Goal: Transaction & Acquisition: Purchase product/service

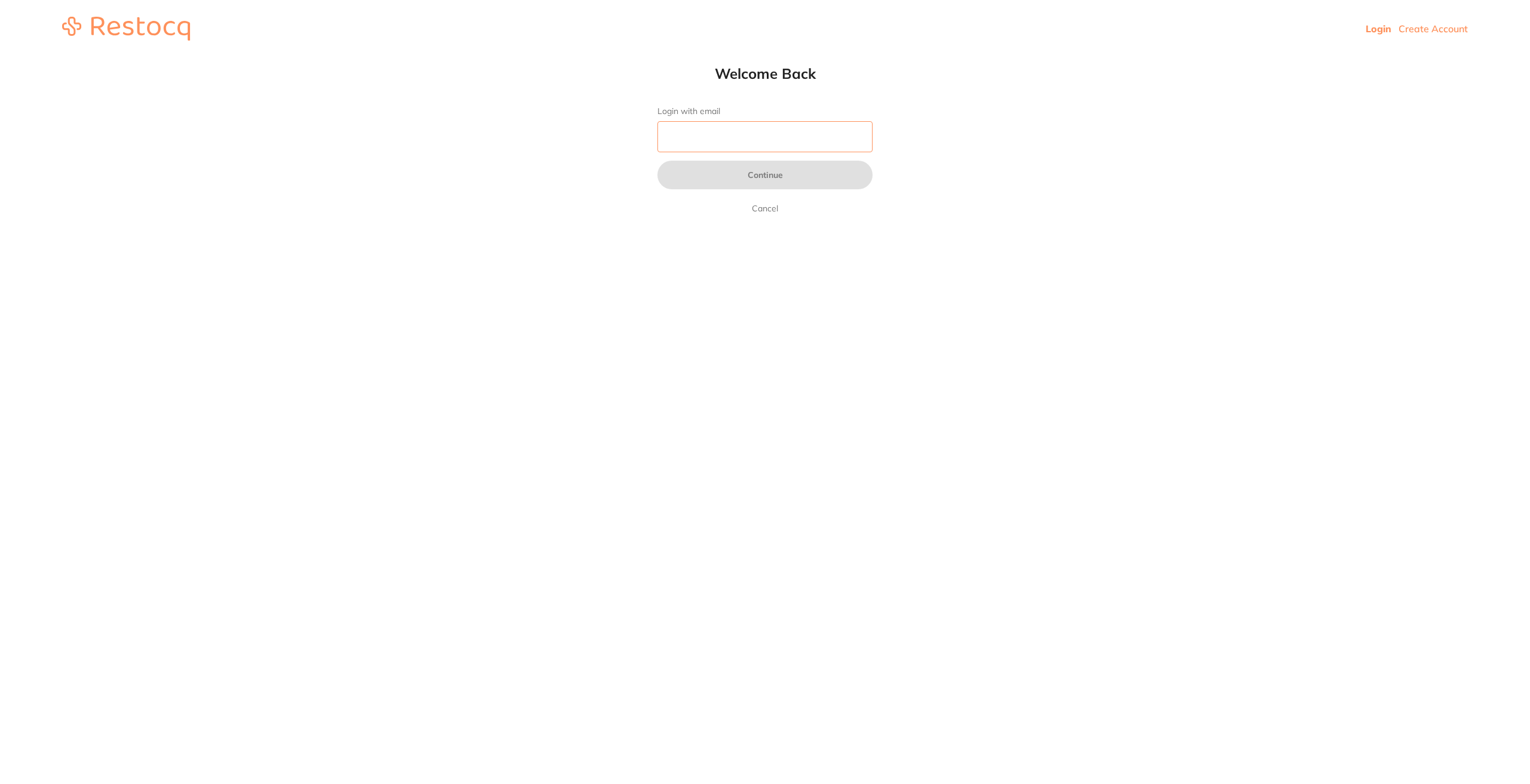
click at [764, 128] on input "Login with email" at bounding box center [765, 137] width 215 height 31
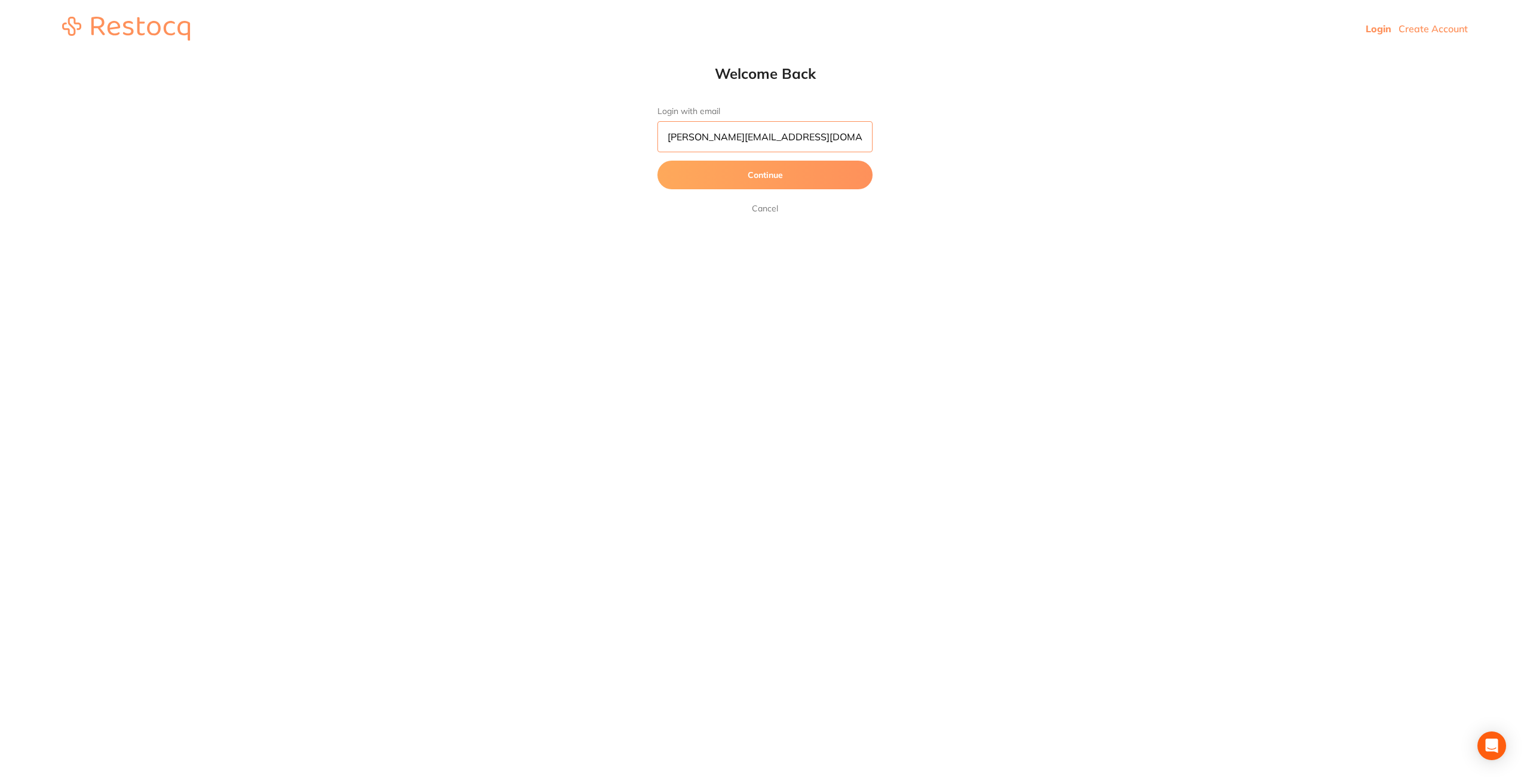
type input "[PERSON_NAME][EMAIL_ADDRESS][DOMAIN_NAME]"
click at [658, 161] on button "Continue" at bounding box center [765, 175] width 215 height 29
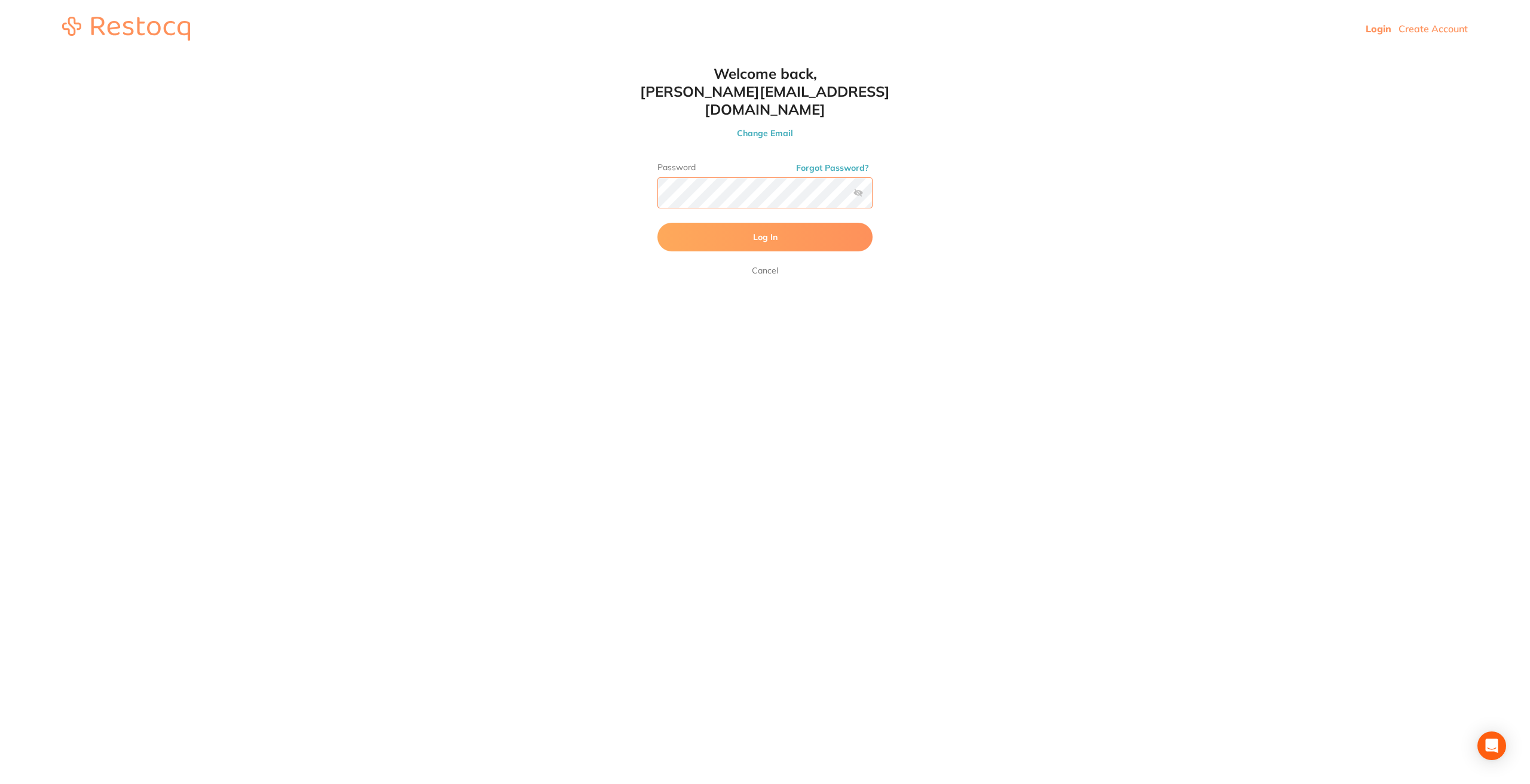
click at [658, 223] on button "Log In" at bounding box center [765, 236] width 215 height 29
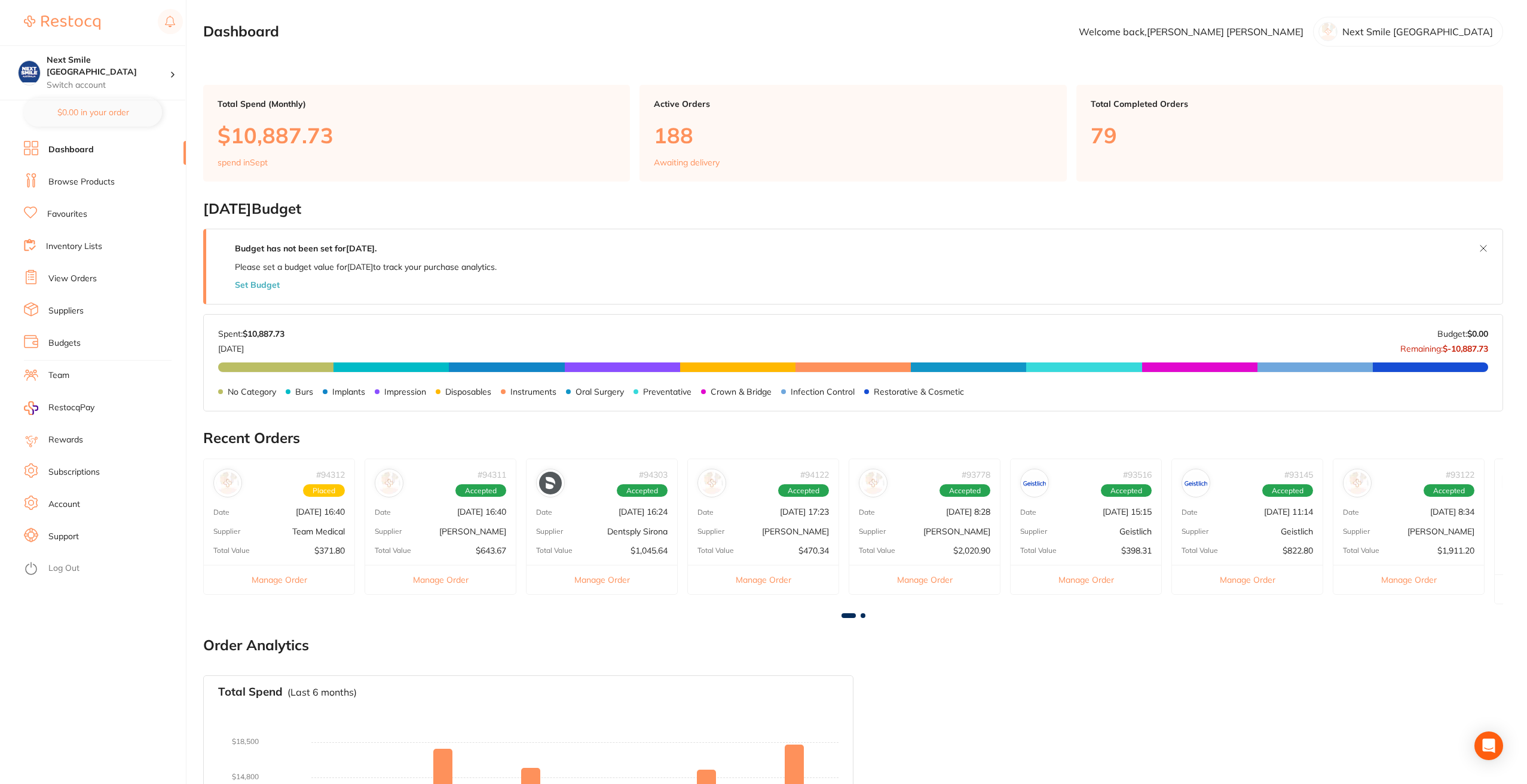
click at [66, 211] on link "Favourites" at bounding box center [67, 214] width 40 height 12
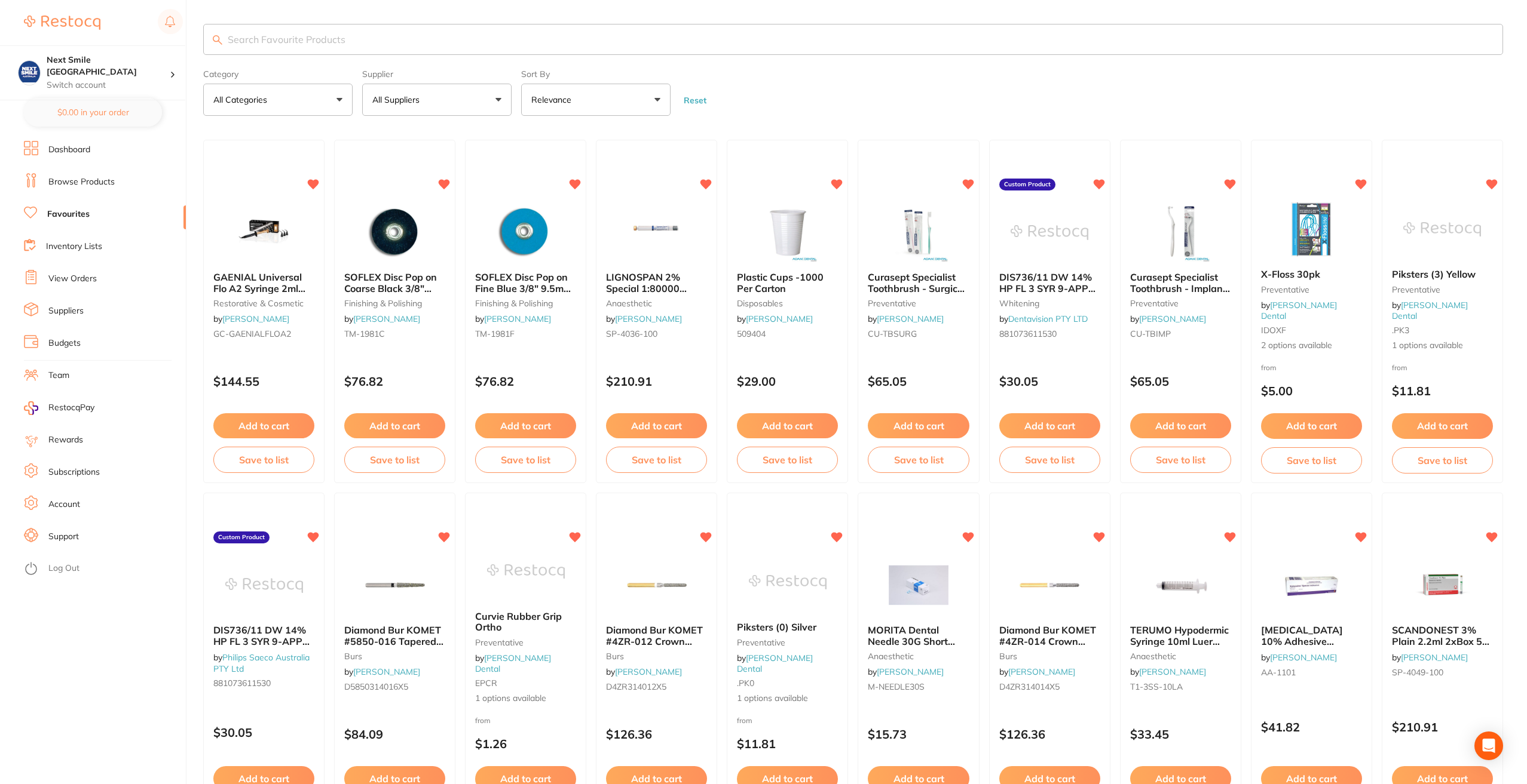
click at [450, 104] on button "All Suppliers" at bounding box center [437, 100] width 150 height 32
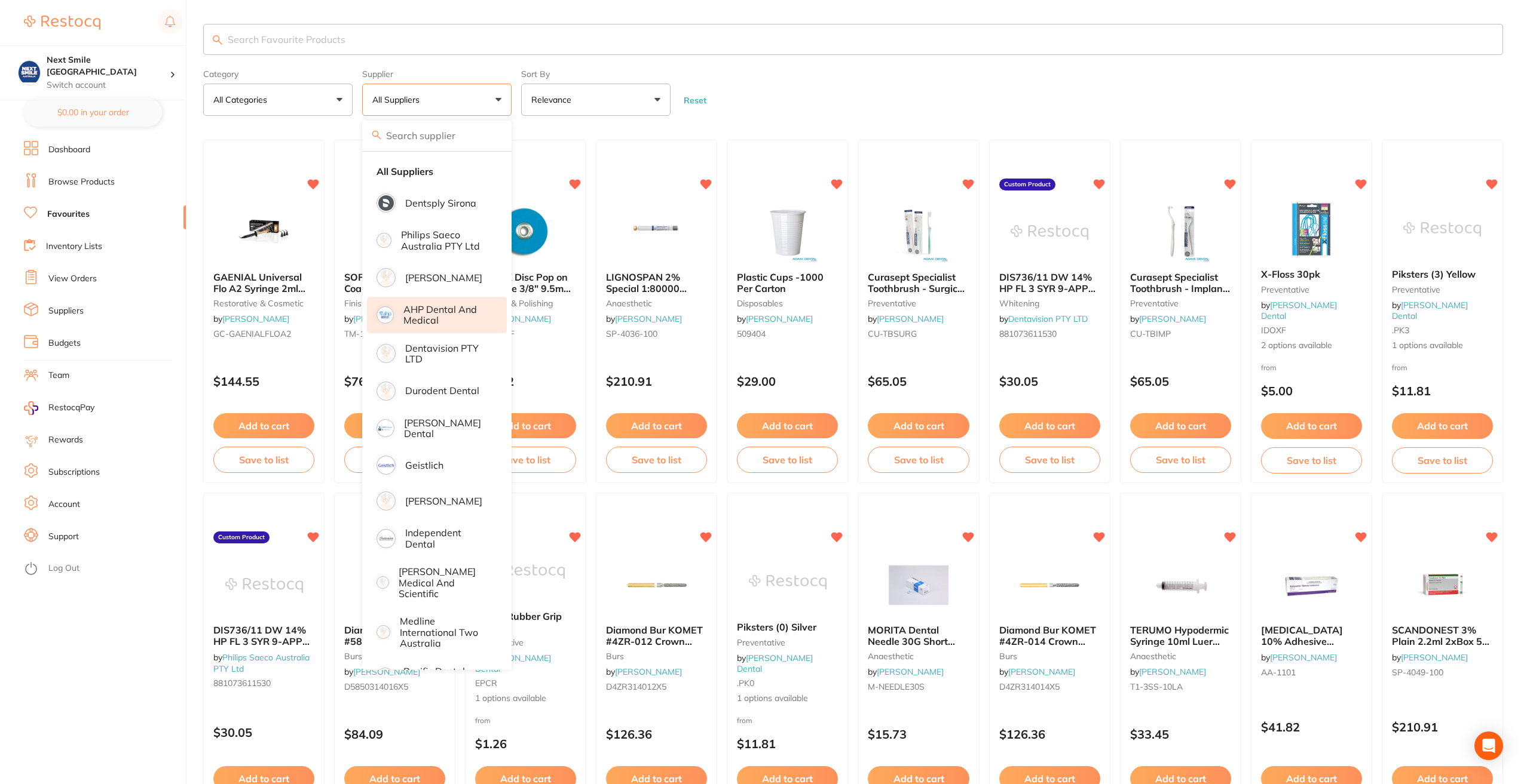
scroll to position [60, 0]
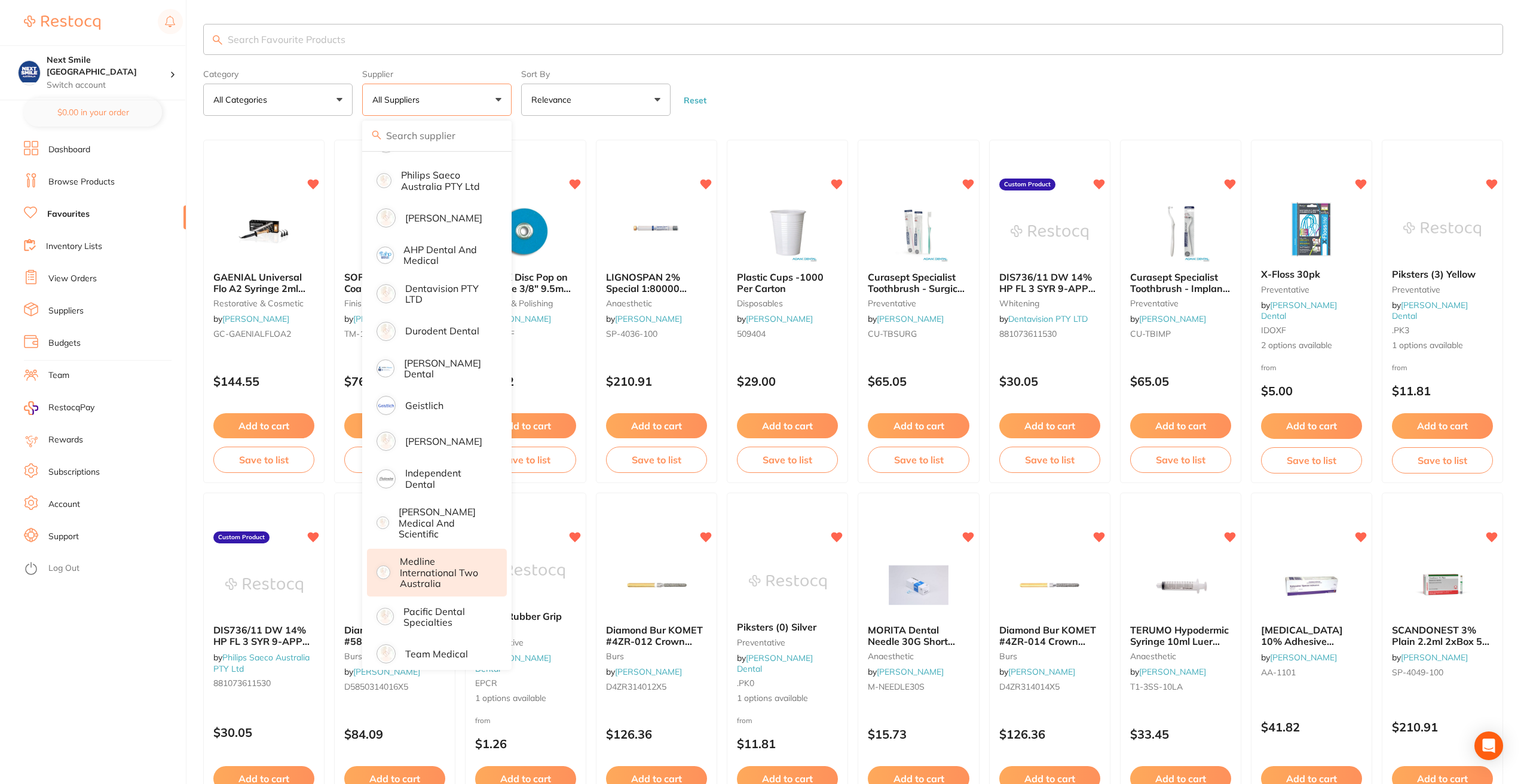
click at [426, 556] on p "Medline International Two Australia" at bounding box center [445, 573] width 91 height 33
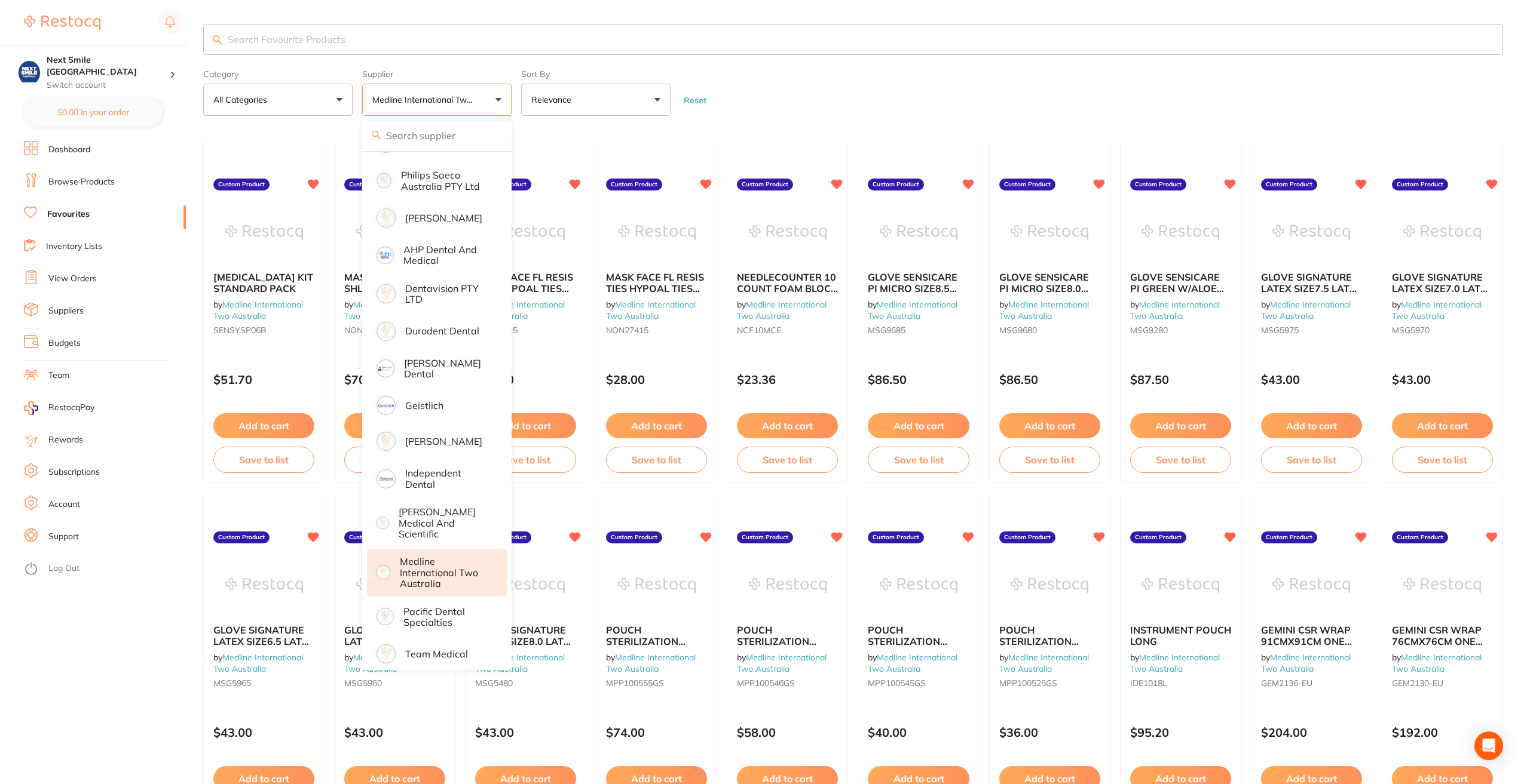
click at [903, 92] on form "Category All Categories All Categories No categories found Clear Category false…" at bounding box center [853, 90] width 1300 height 52
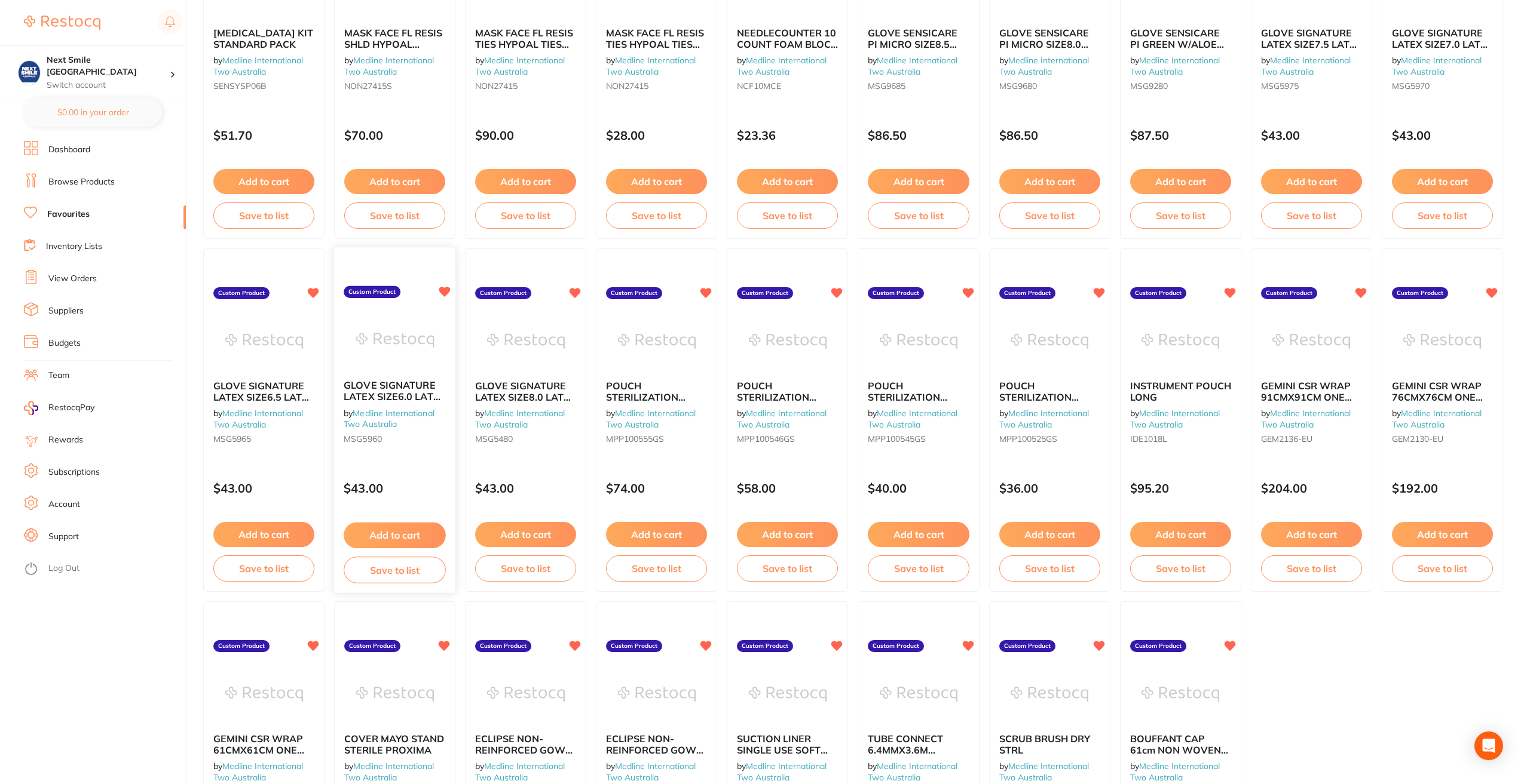
scroll to position [298, 0]
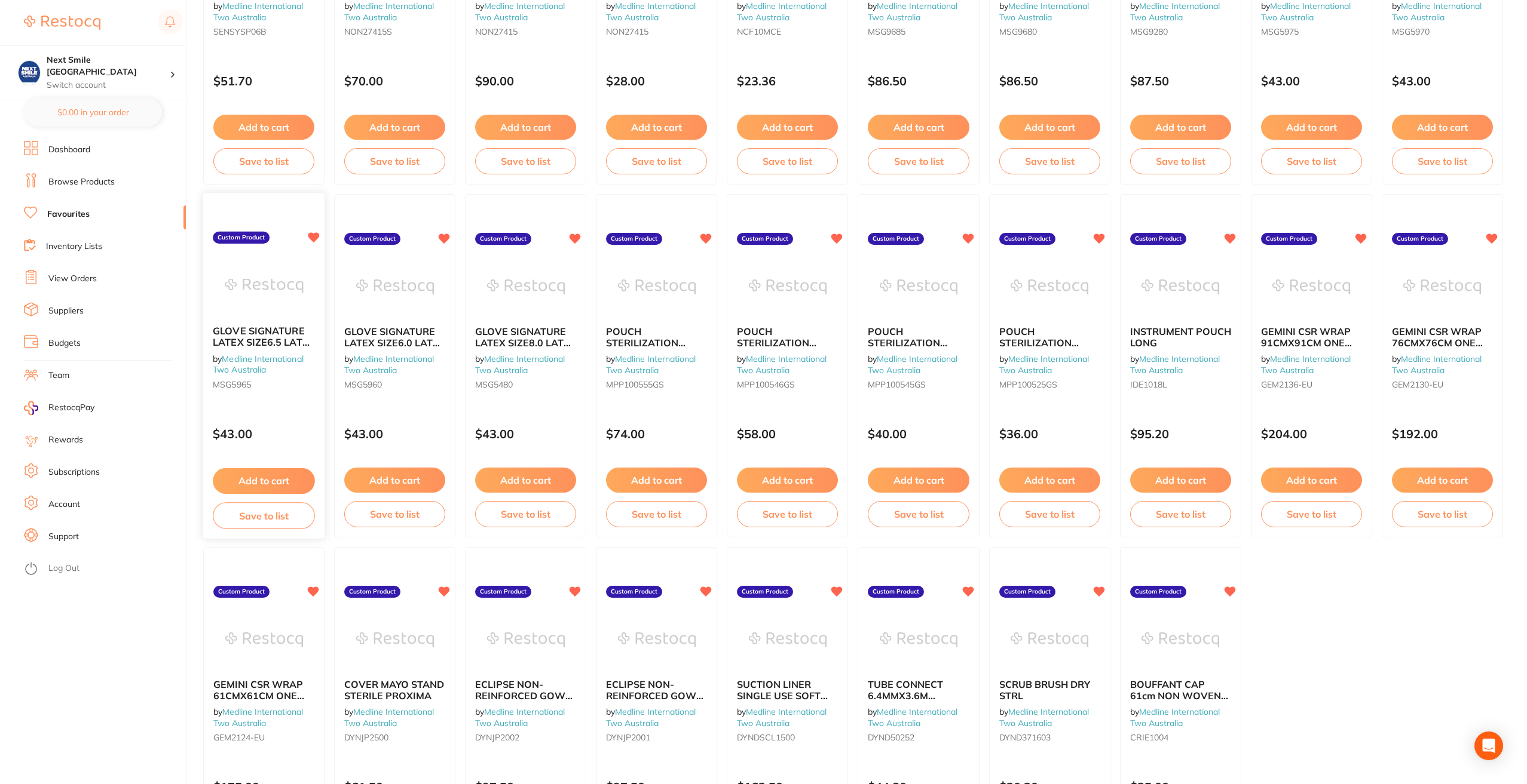
click at [305, 473] on button "Add to cart" at bounding box center [263, 481] width 103 height 26
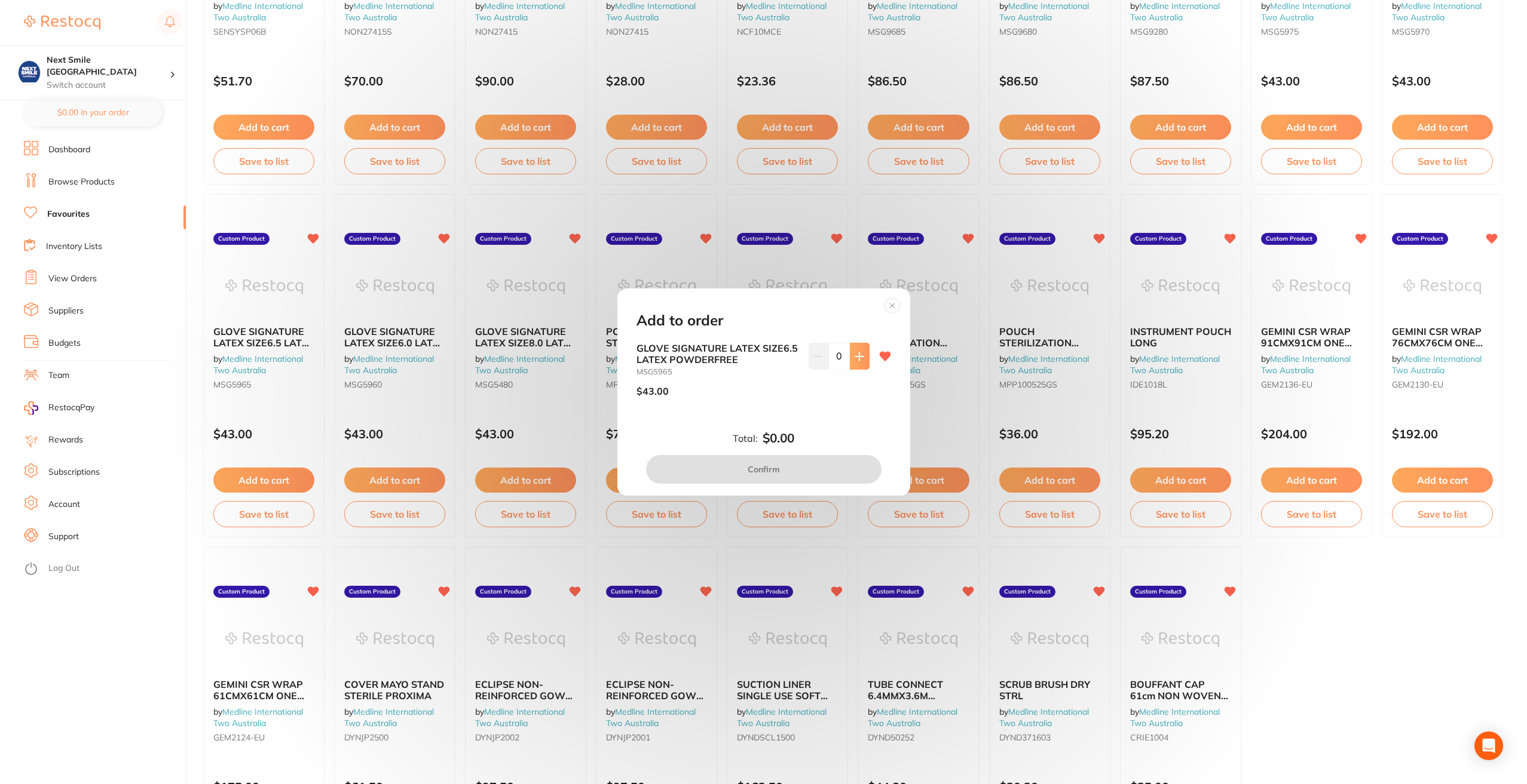
click at [854, 361] on button at bounding box center [859, 356] width 19 height 26
type input "1"
click at [805, 463] on button "Confirm" at bounding box center [763, 469] width 236 height 29
checkbox input "false"
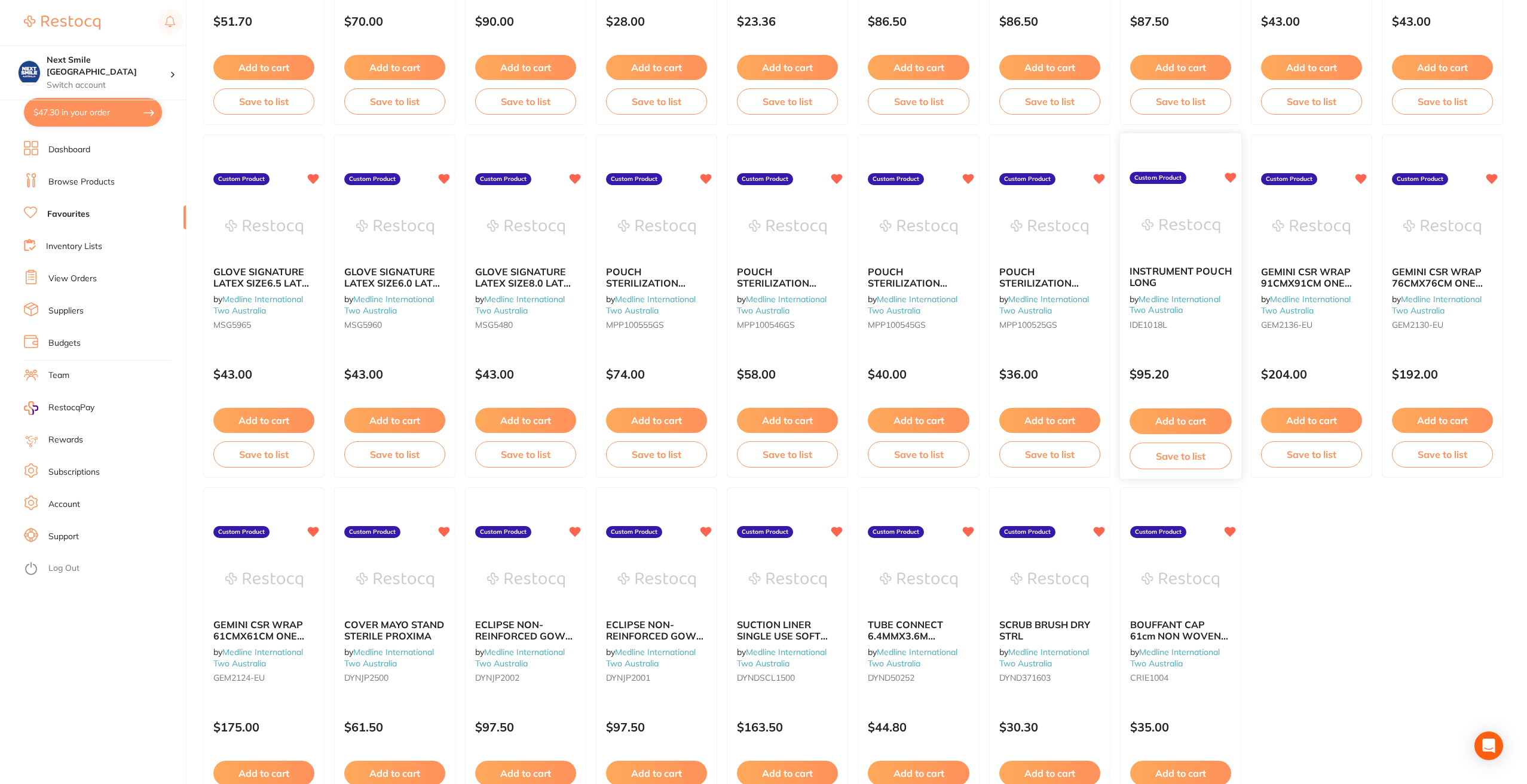
scroll to position [467, 0]
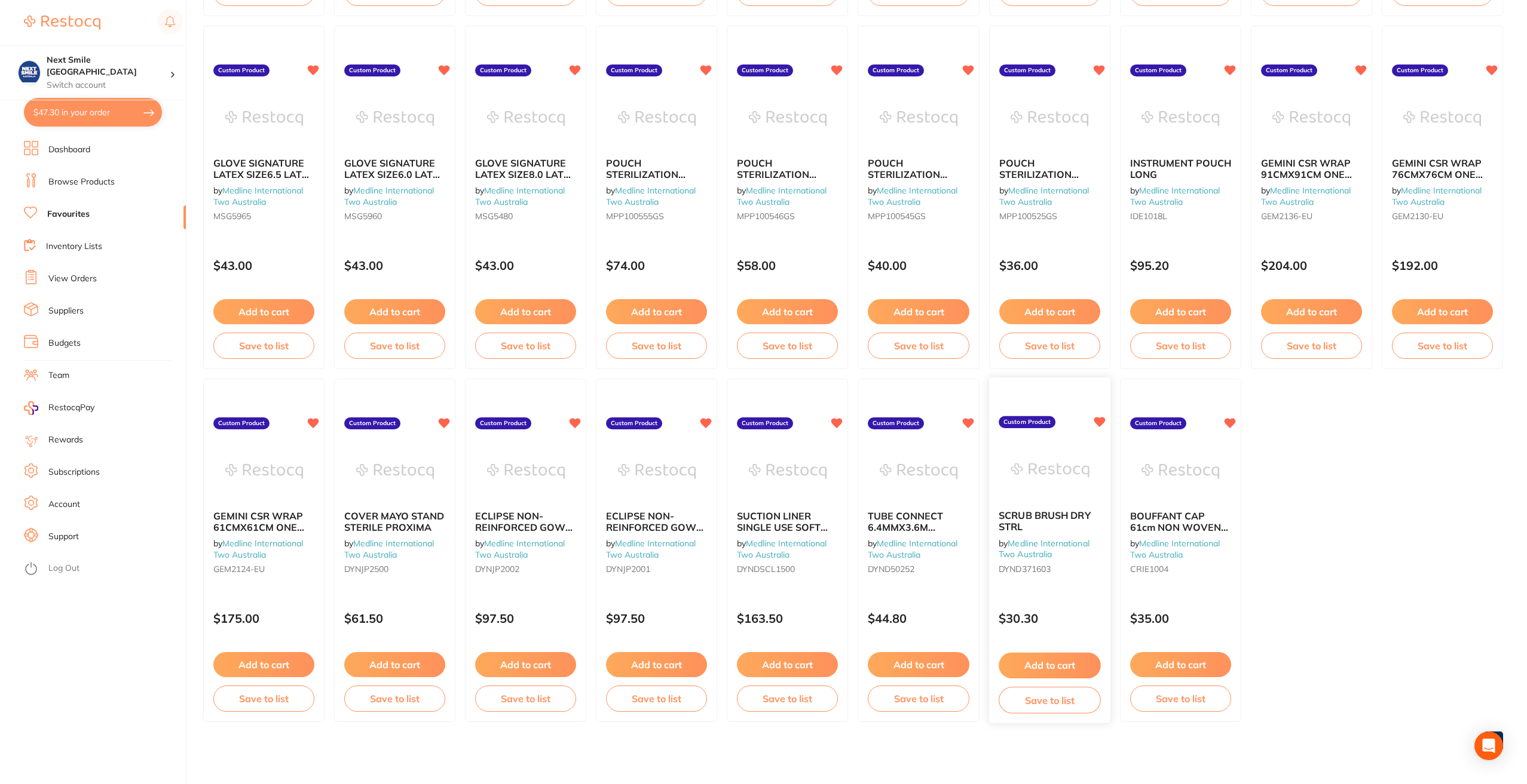
click at [1026, 660] on button "Add to cart" at bounding box center [1049, 666] width 103 height 26
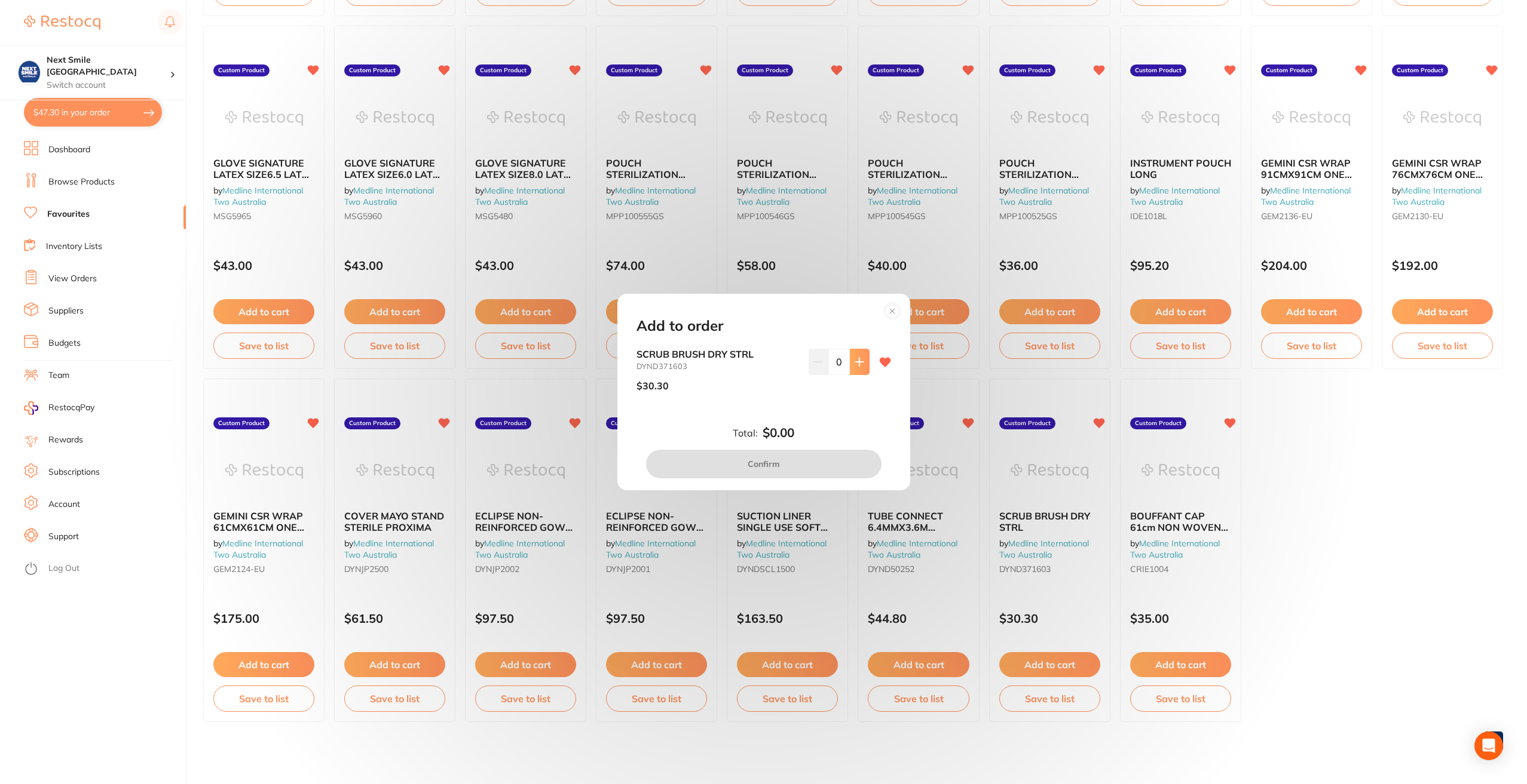
click at [861, 365] on icon at bounding box center [859, 362] width 9 height 9
type input "1"
click at [838, 459] on button "Confirm" at bounding box center [763, 464] width 236 height 29
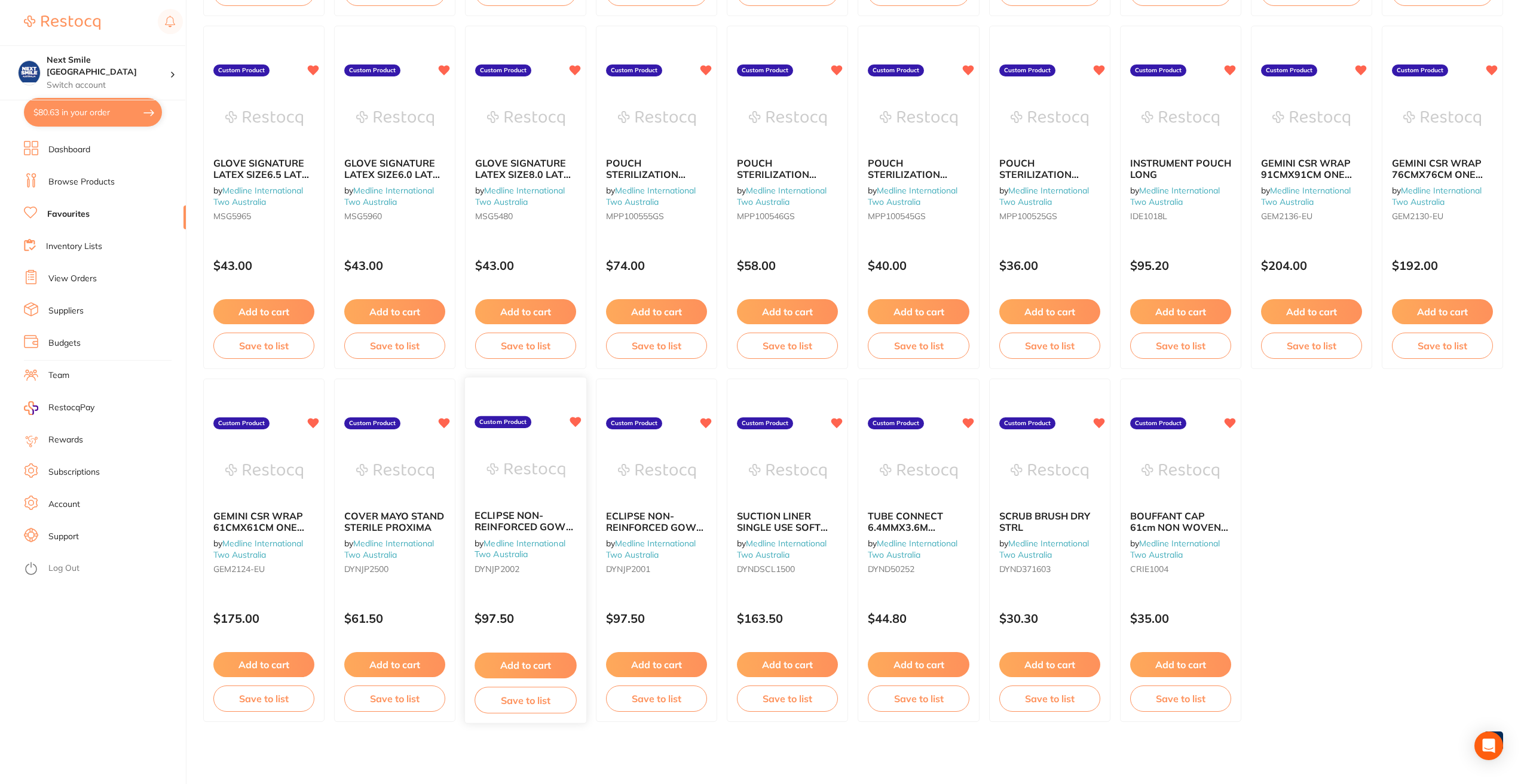
click at [528, 524] on span "ECLIPSE NON-REINFORCED GOWN X-LARGE" at bounding box center [524, 527] width 99 height 34
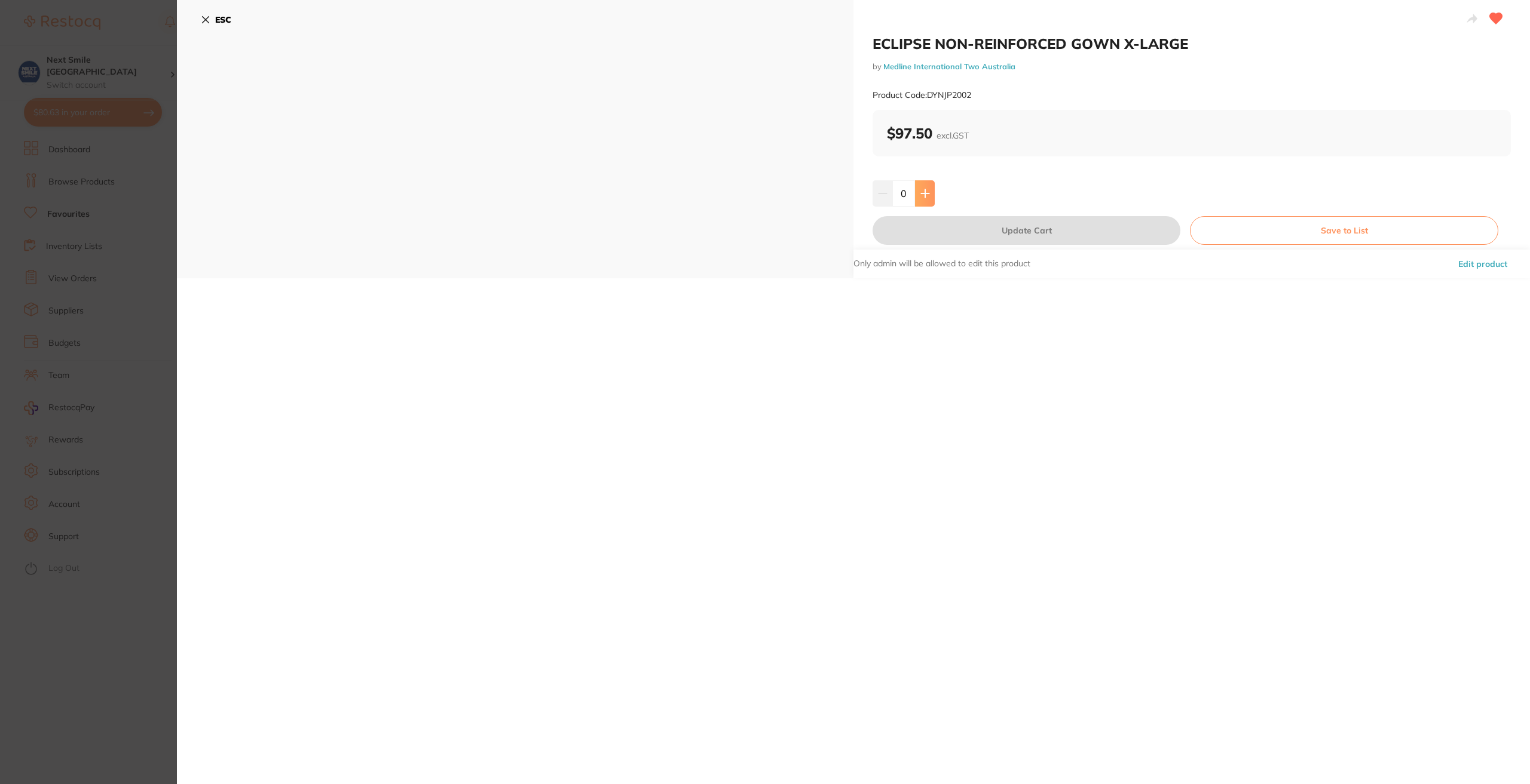
click at [927, 193] on icon at bounding box center [925, 193] width 7 height 7
type input "1"
click at [1014, 236] on button "Update Cart" at bounding box center [1026, 230] width 308 height 29
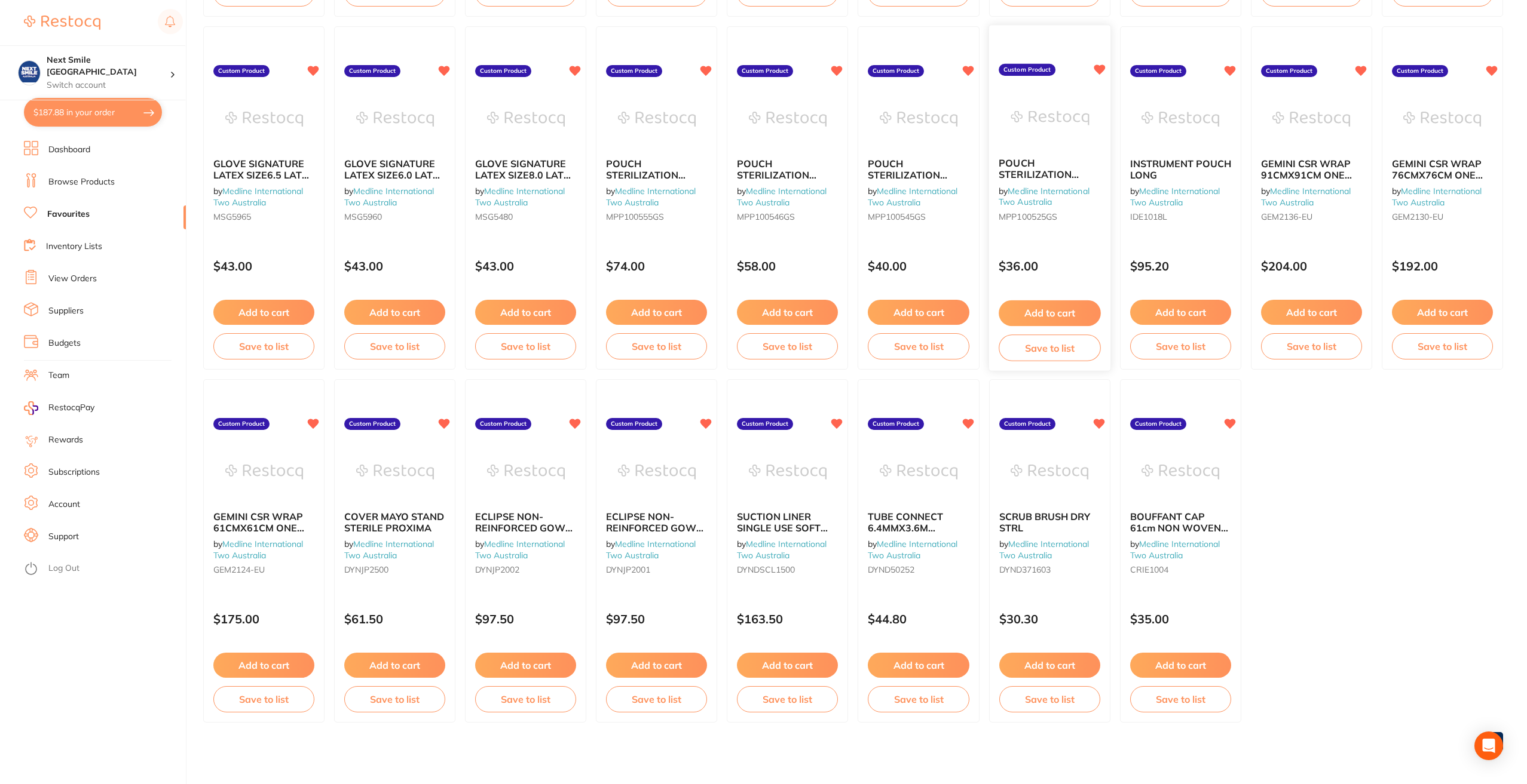
scroll to position [467, 0]
click at [888, 661] on button "Add to cart" at bounding box center [917, 664] width 101 height 25
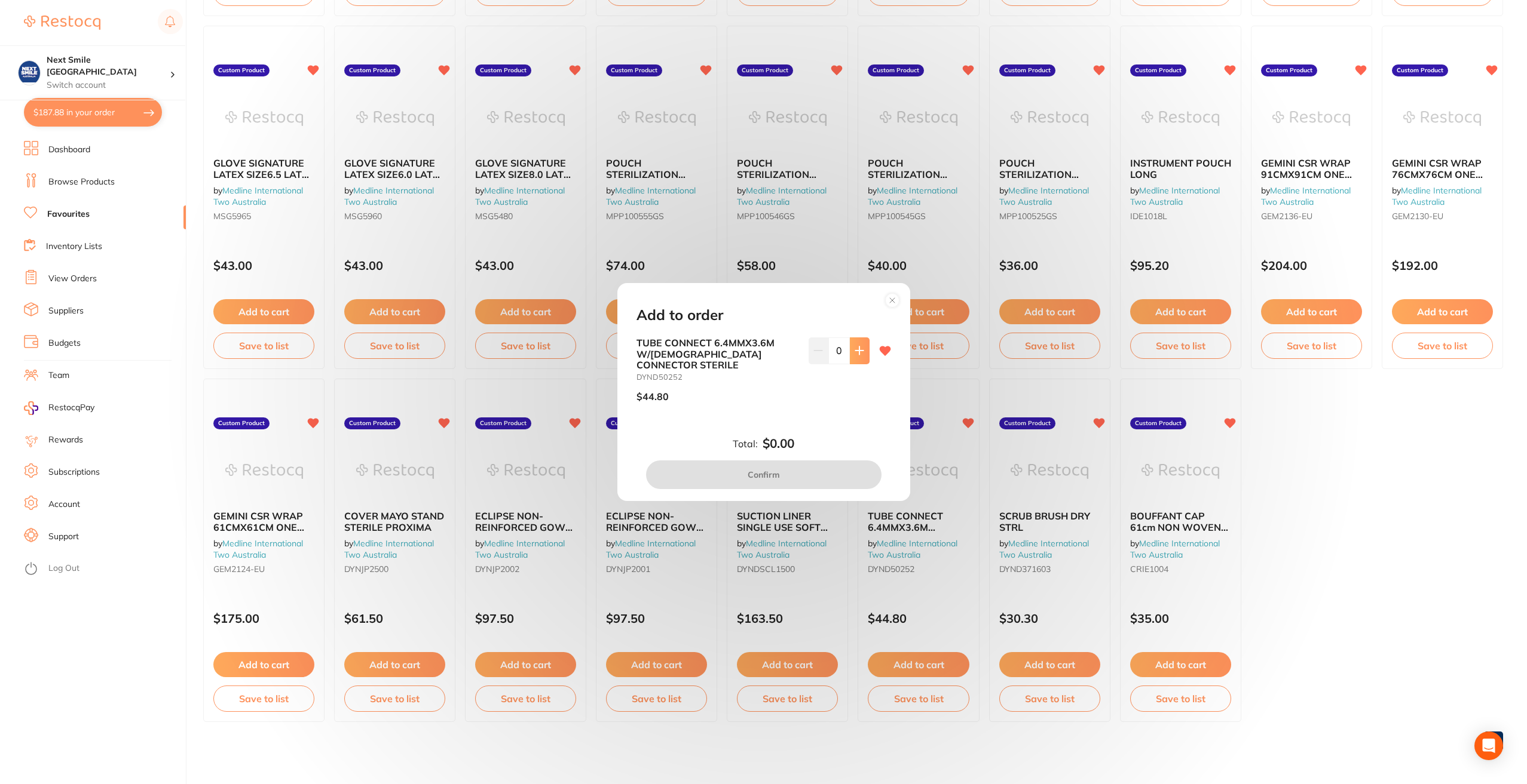
click at [861, 353] on button at bounding box center [859, 351] width 19 height 26
type input "1"
click at [853, 468] on button "Confirm" at bounding box center [763, 475] width 236 height 29
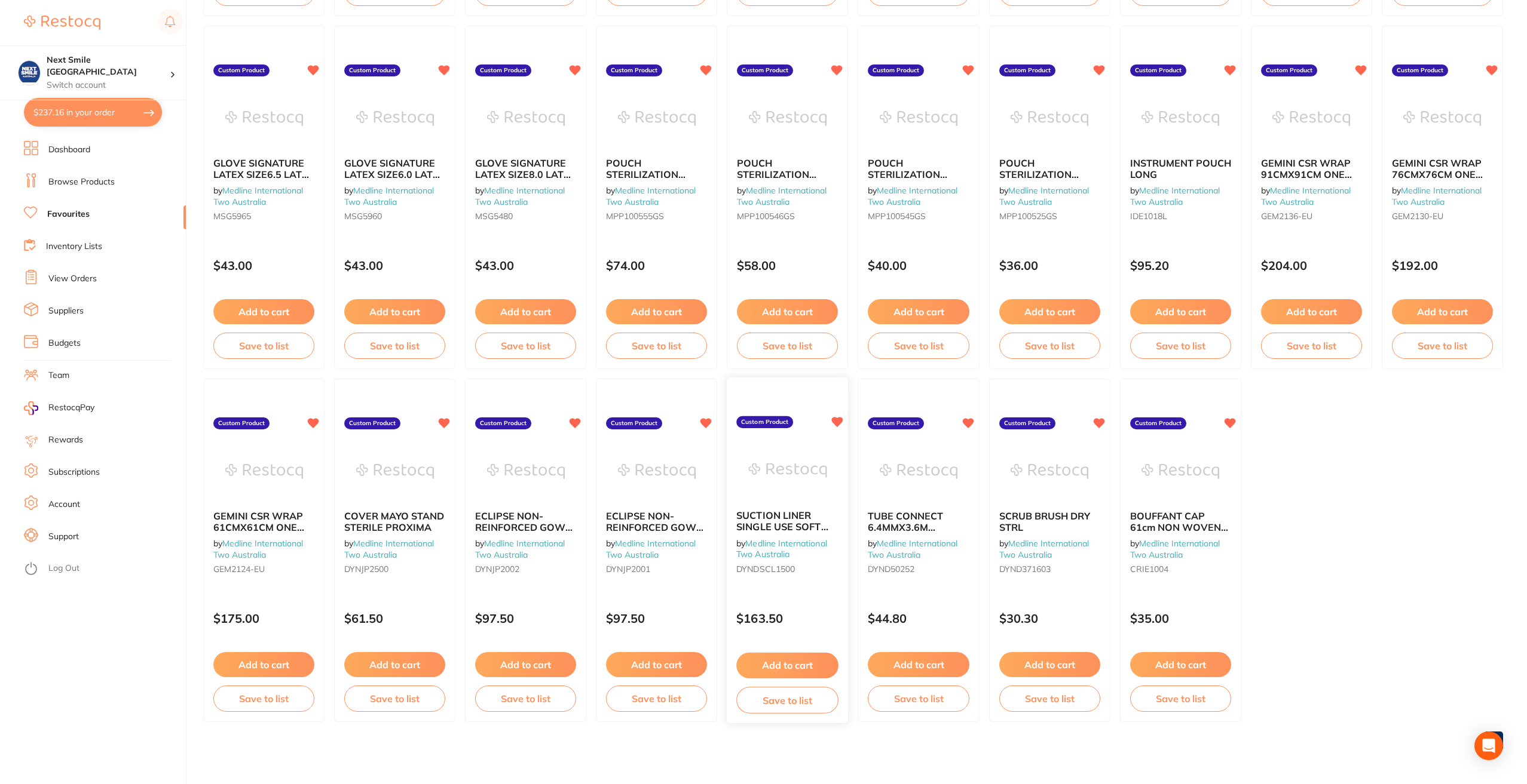
click at [798, 658] on button "Add to cart" at bounding box center [788, 666] width 103 height 26
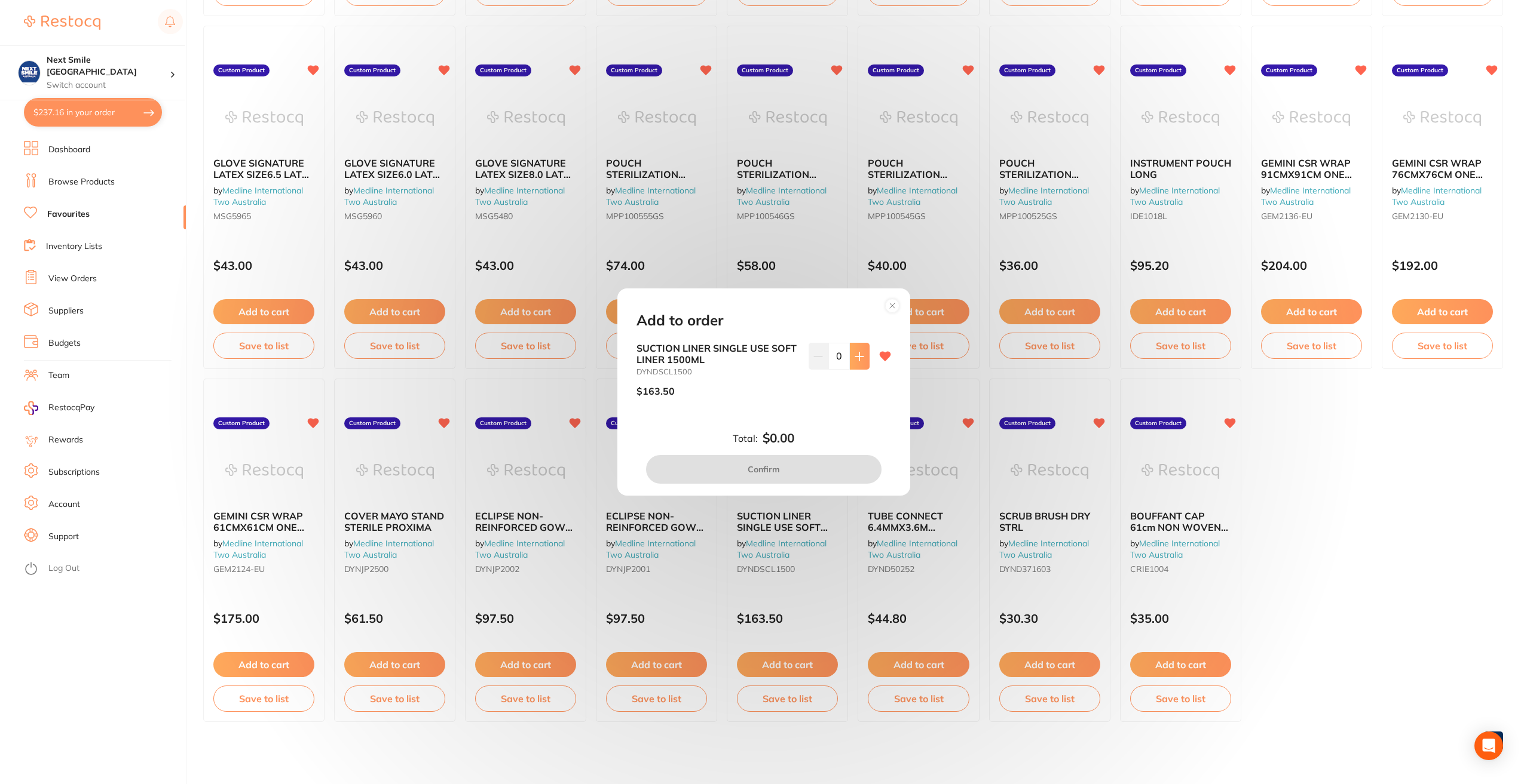
click at [855, 359] on icon at bounding box center [859, 356] width 7 height 7
type input "1"
click at [789, 460] on button "Confirm" at bounding box center [763, 469] width 236 height 29
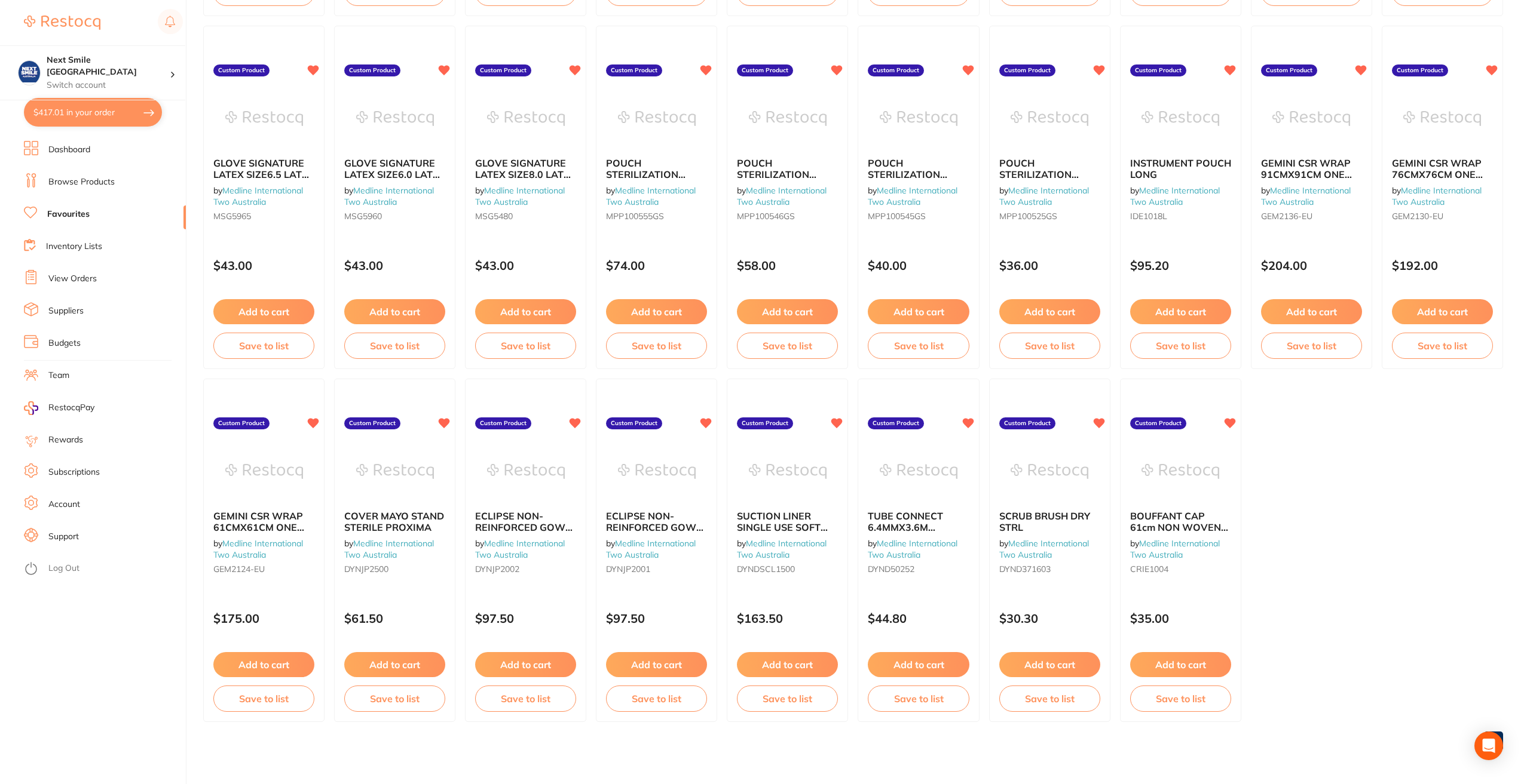
click at [104, 118] on button "$417.01 in your order" at bounding box center [92, 112] width 138 height 29
checkbox input "true"
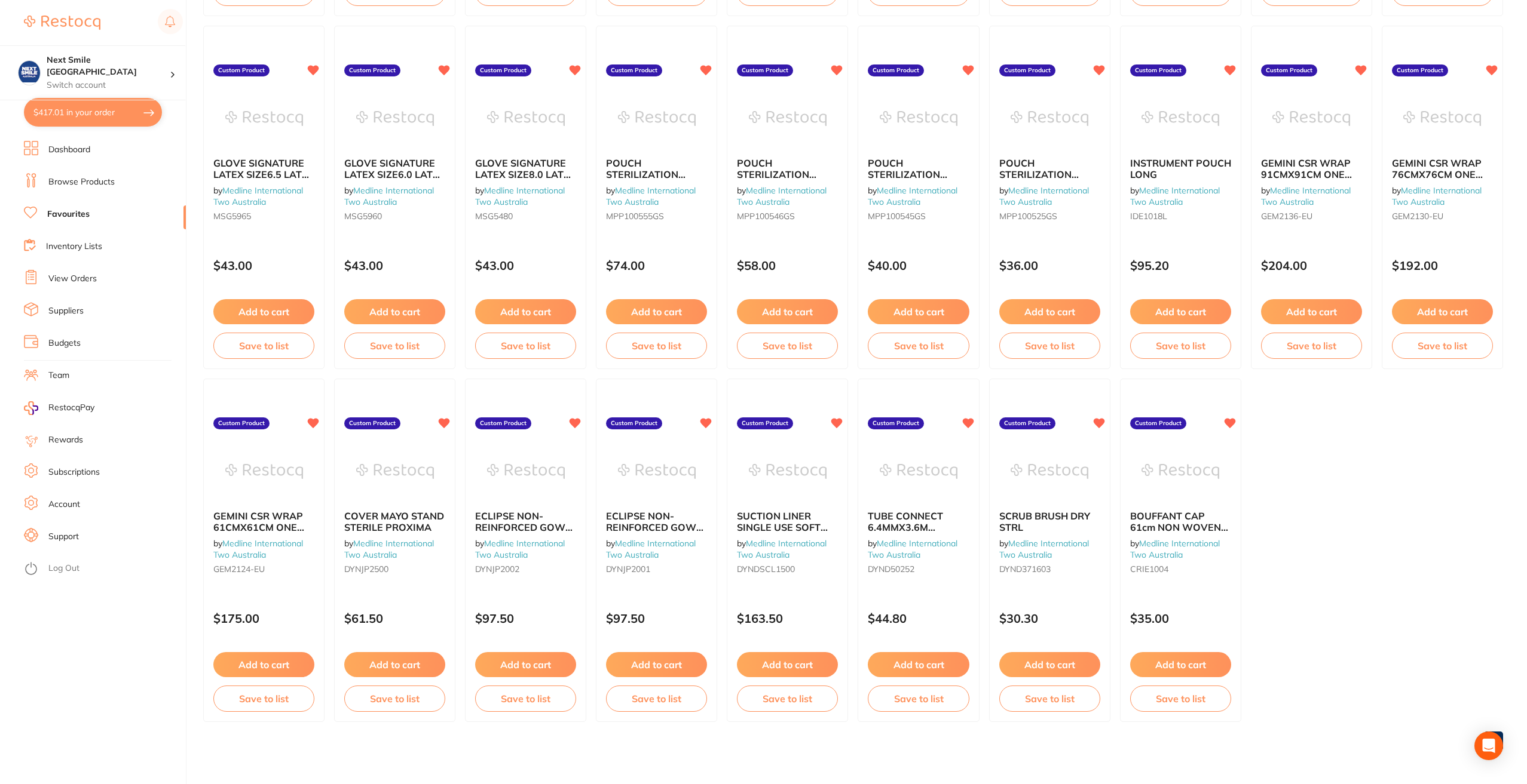
checkbox input "true"
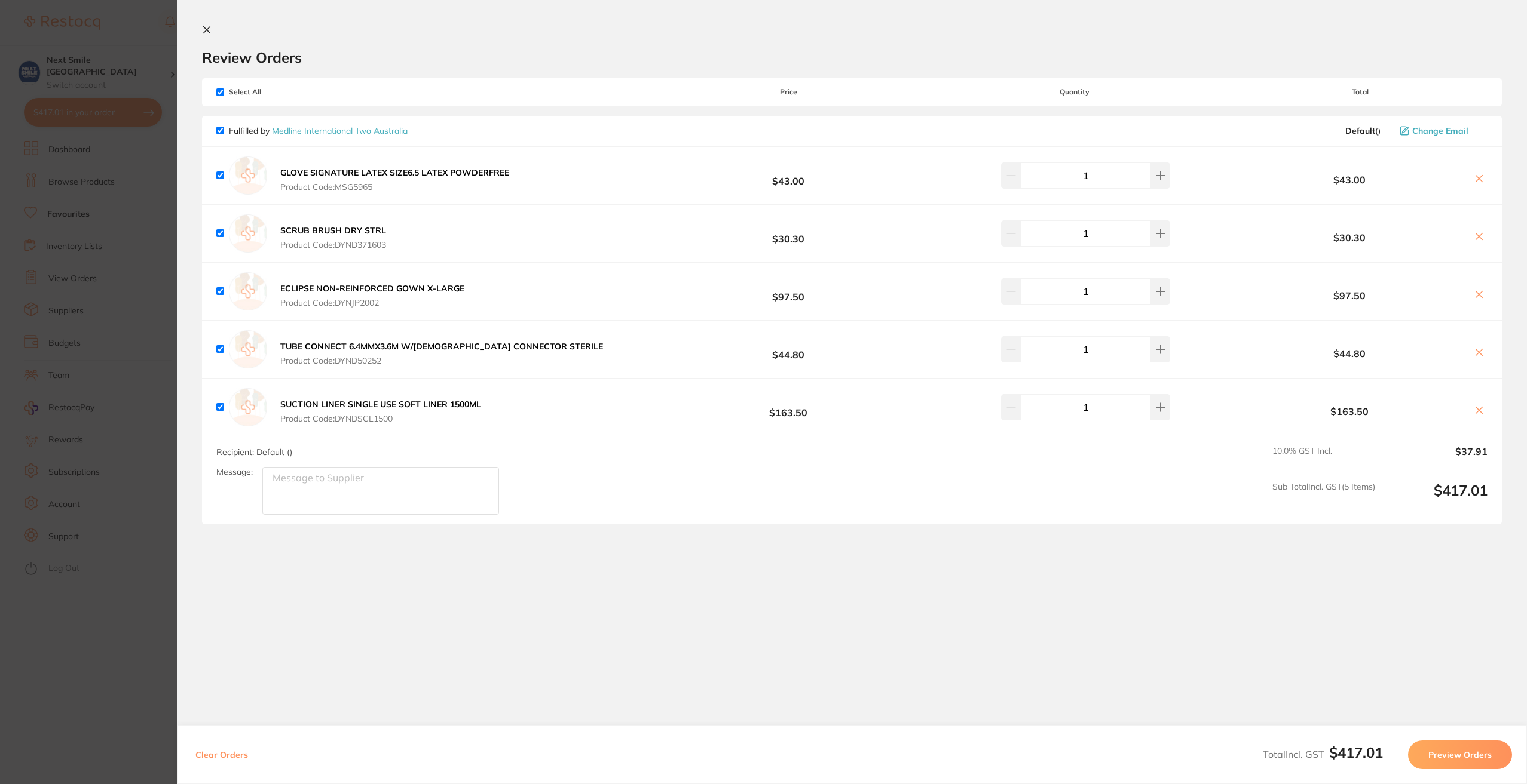
scroll to position [0, 0]
click at [1475, 763] on button "Preview Orders" at bounding box center [1462, 754] width 104 height 29
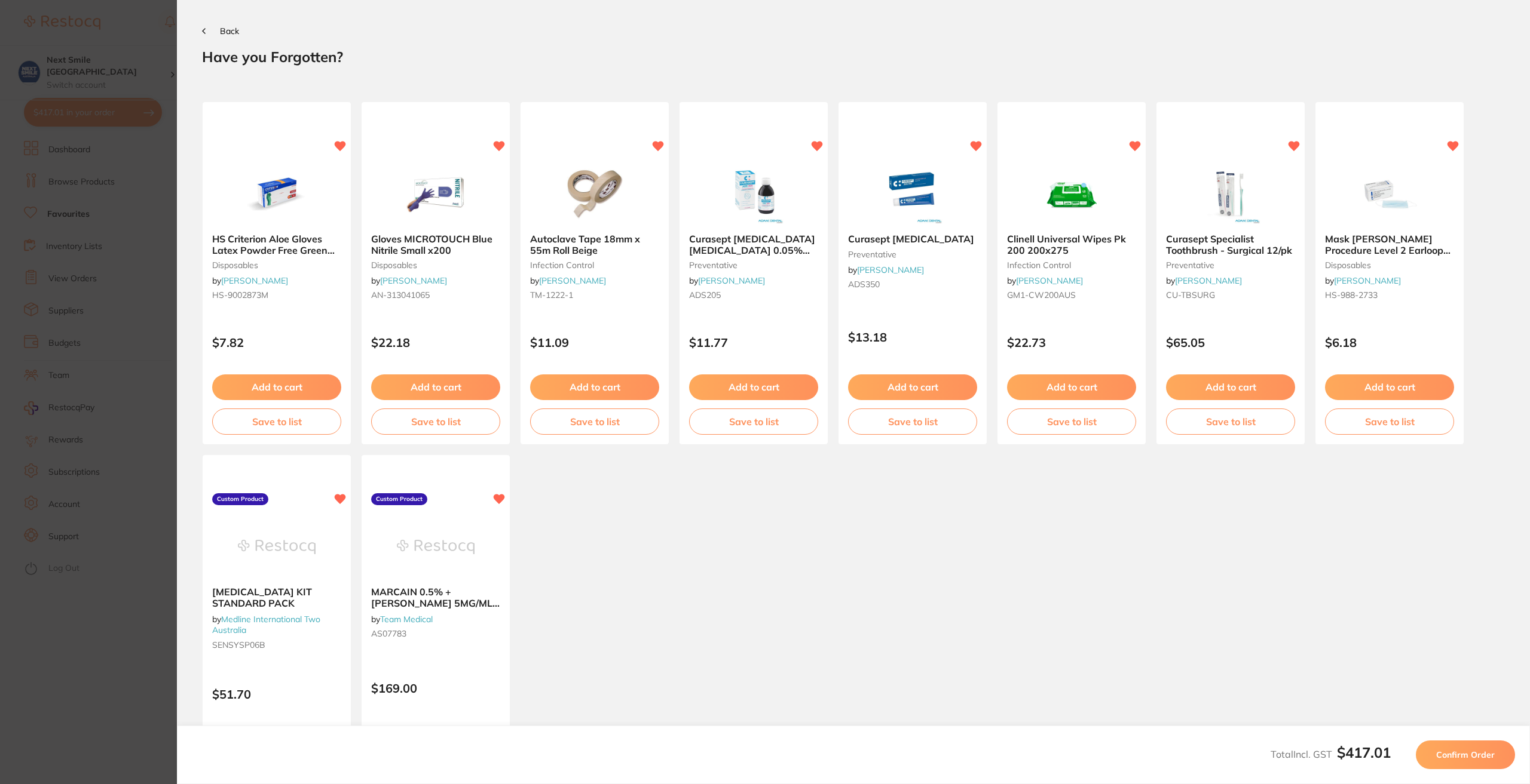
click at [1472, 747] on button "Confirm Order" at bounding box center [1465, 754] width 99 height 29
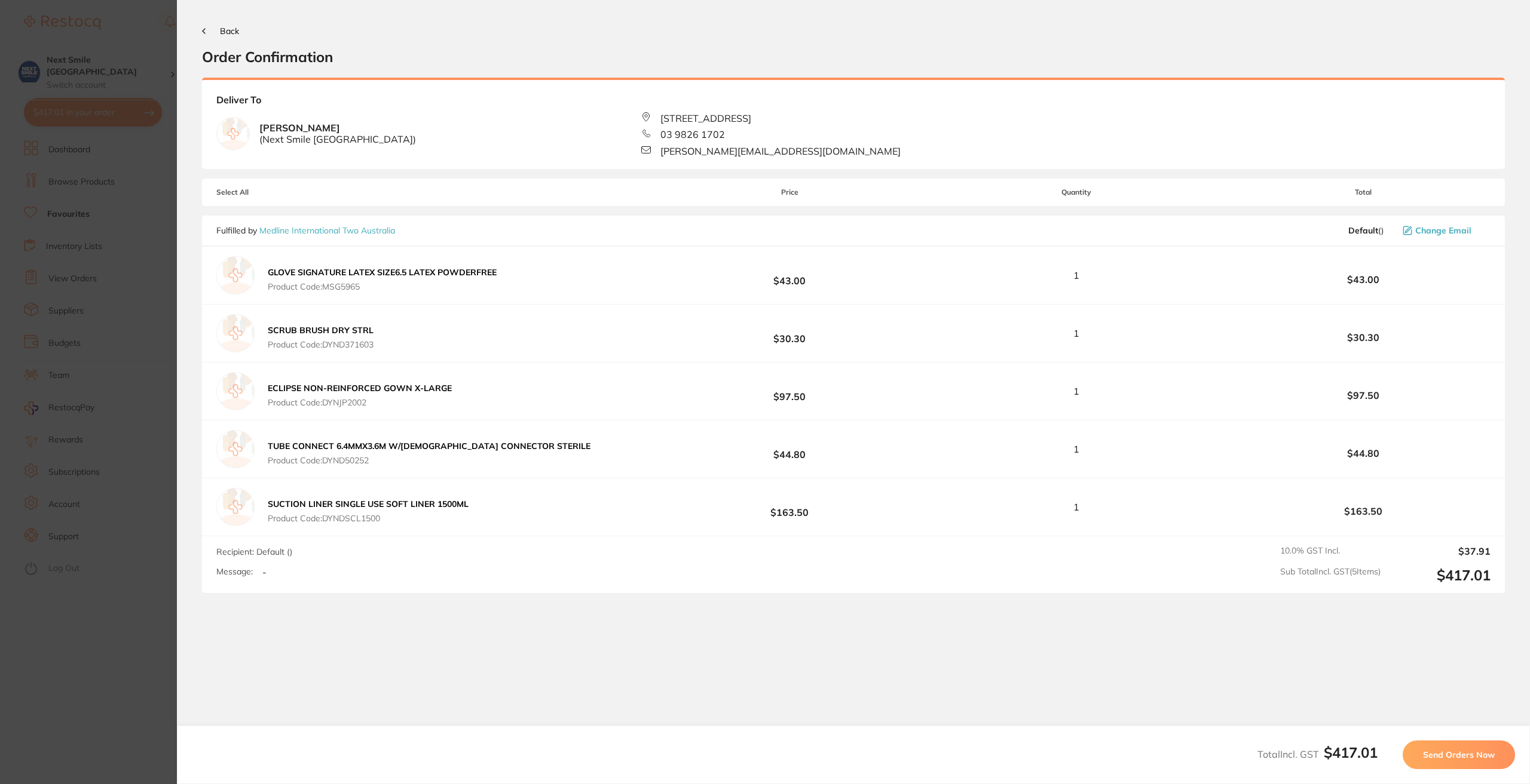
click at [1475, 752] on span "Send Orders Now" at bounding box center [1459, 755] width 72 height 11
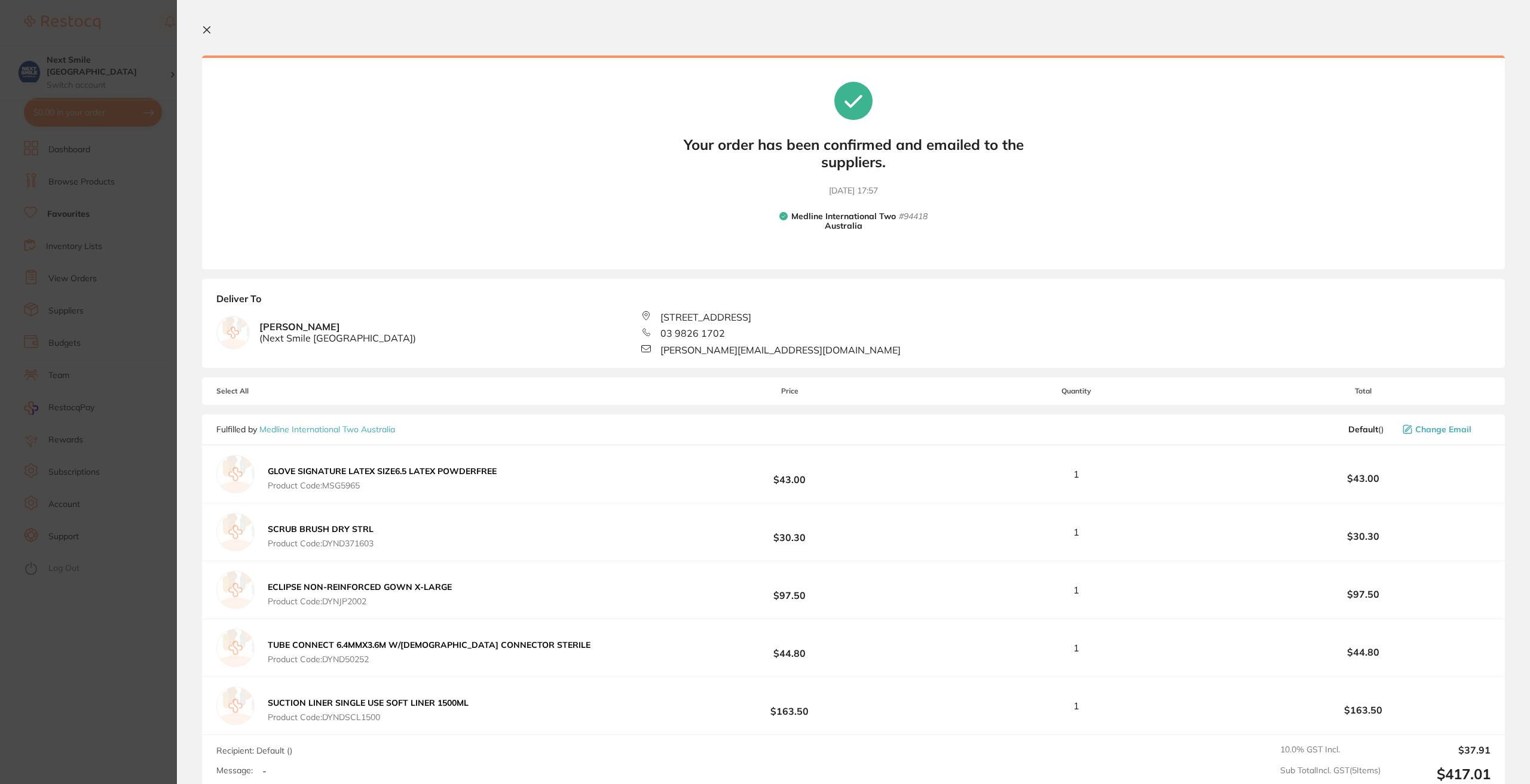
click at [207, 26] on icon at bounding box center [207, 30] width 9 height 9
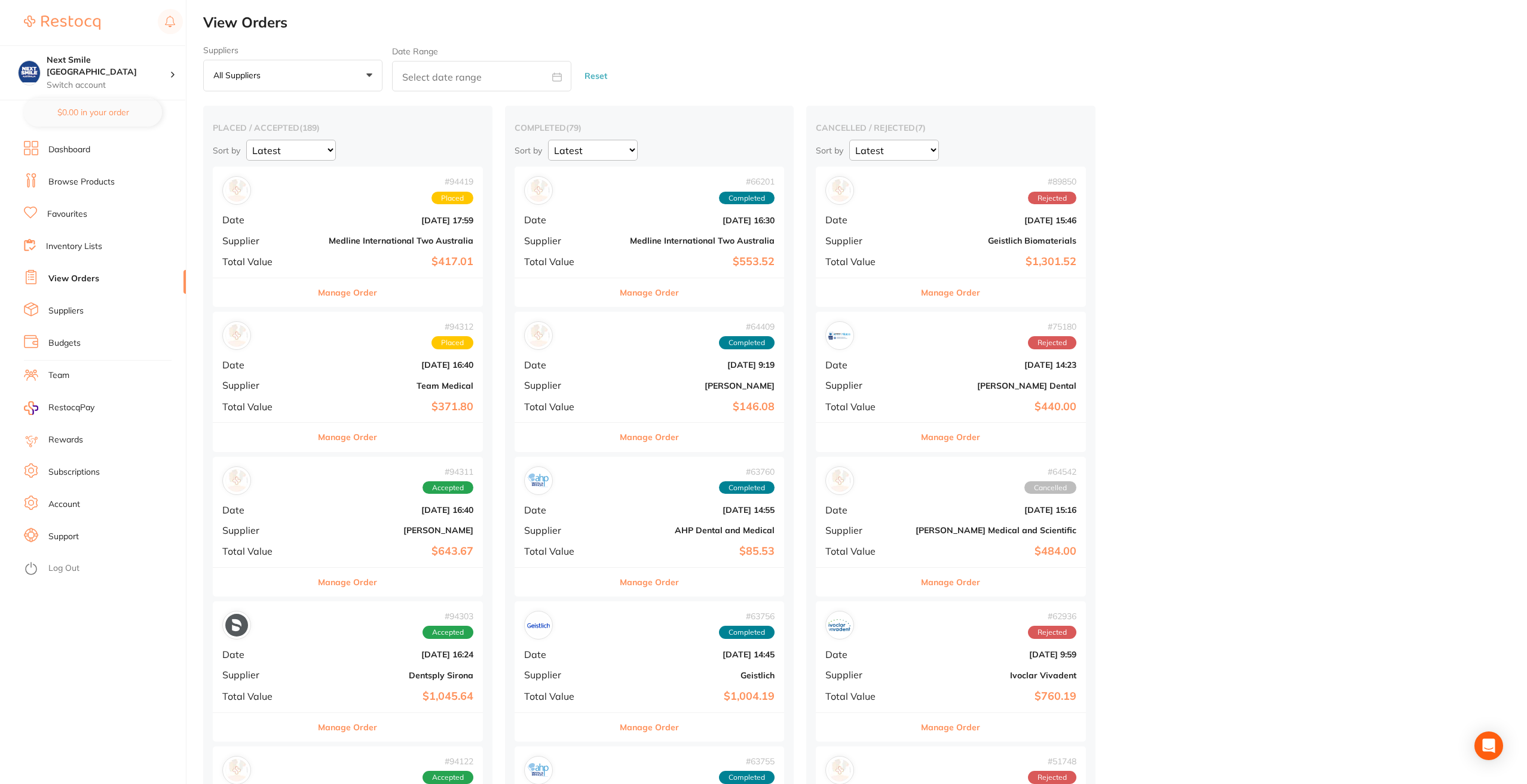
click at [406, 524] on div "# 94311 Accepted Date [DATE] 16:40 Supplier [PERSON_NAME] Total Value $643.67" at bounding box center [347, 513] width 270 height 111
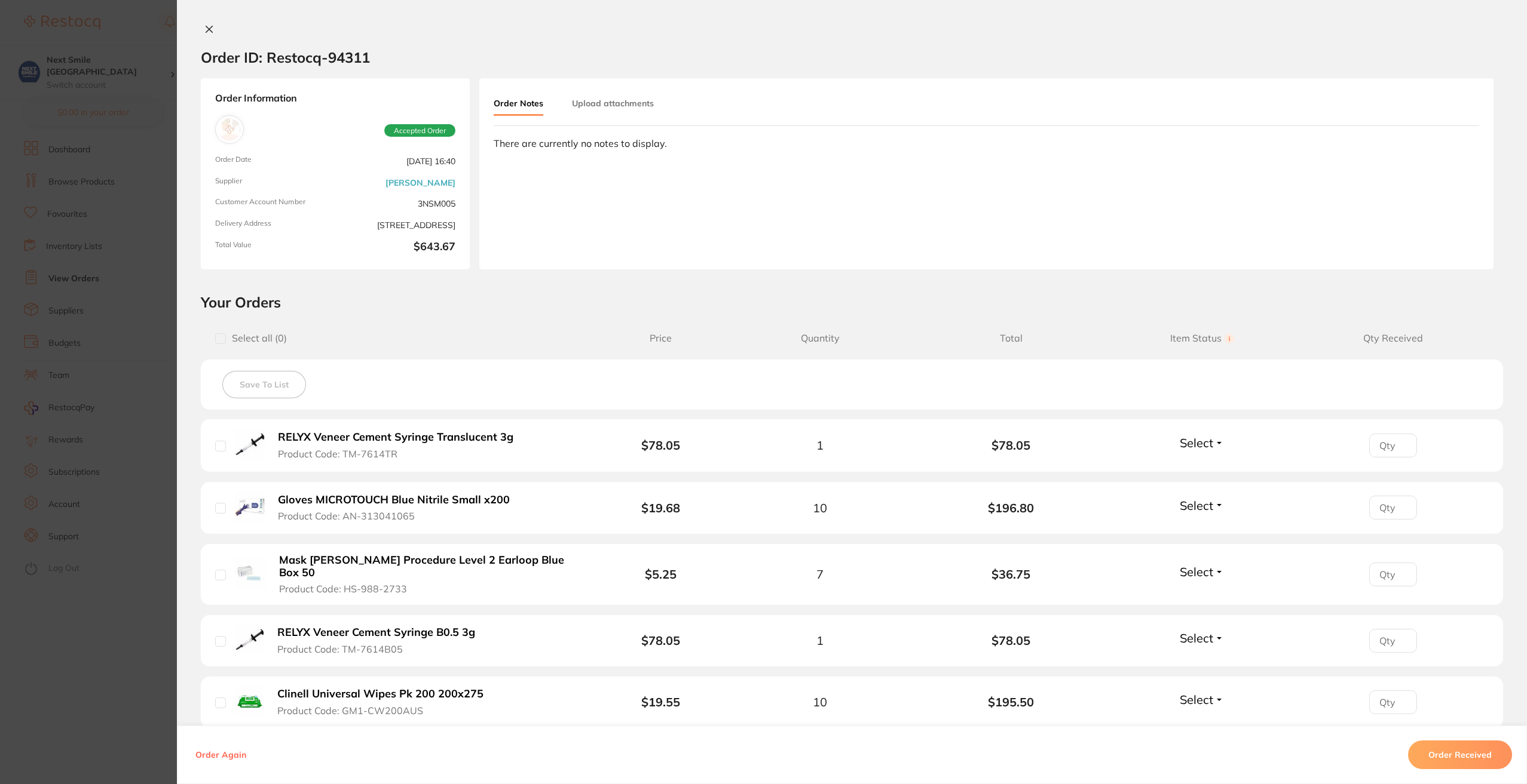
click at [206, 28] on icon at bounding box center [209, 30] width 9 height 9
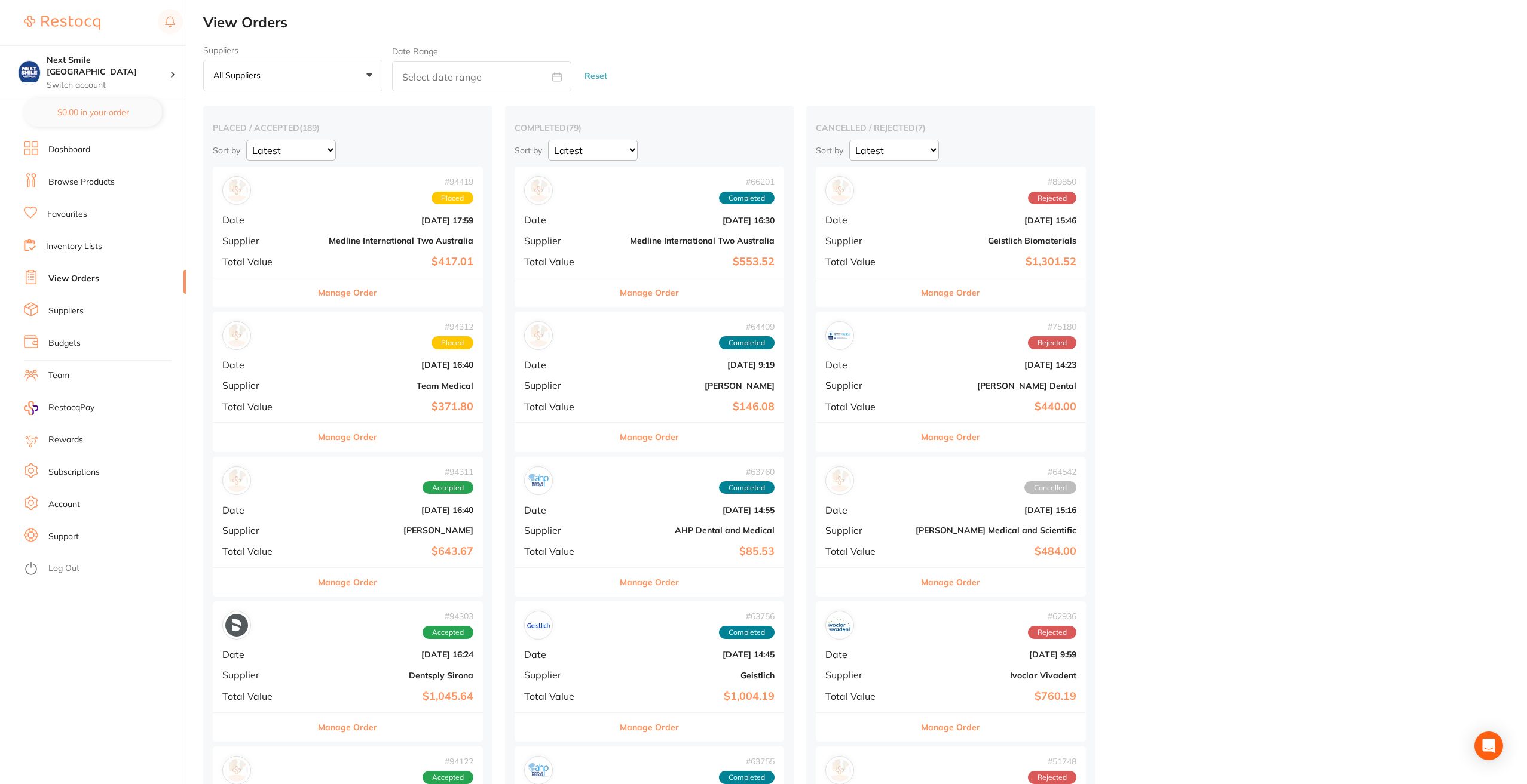
click at [400, 353] on div "# 94312 Placed Date [DATE] 16:40 Supplier Team Medical Total Value $371.80" at bounding box center [347, 368] width 270 height 111
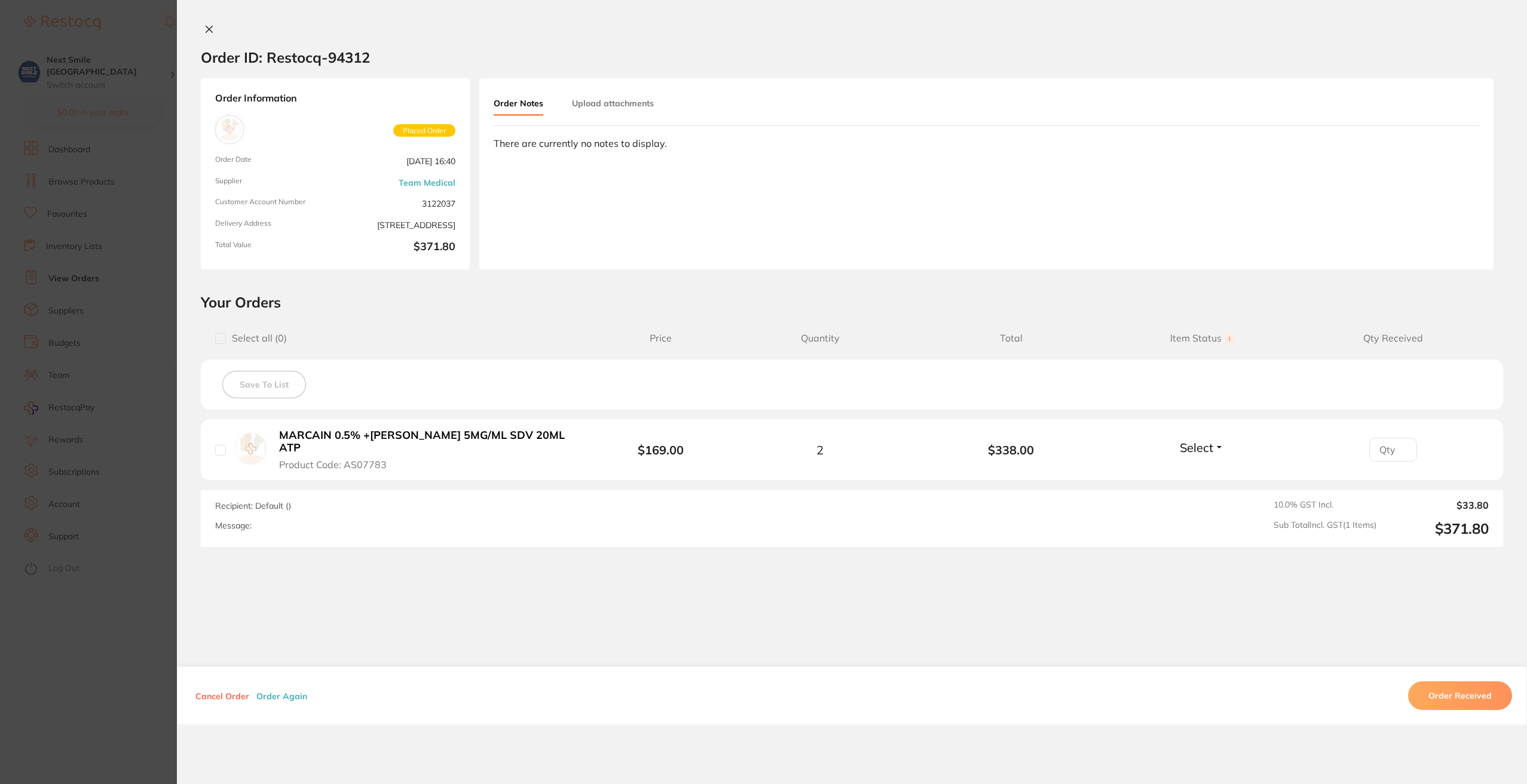
click at [204, 33] on icon at bounding box center [209, 30] width 9 height 9
